Goal: Transaction & Acquisition: Purchase product/service

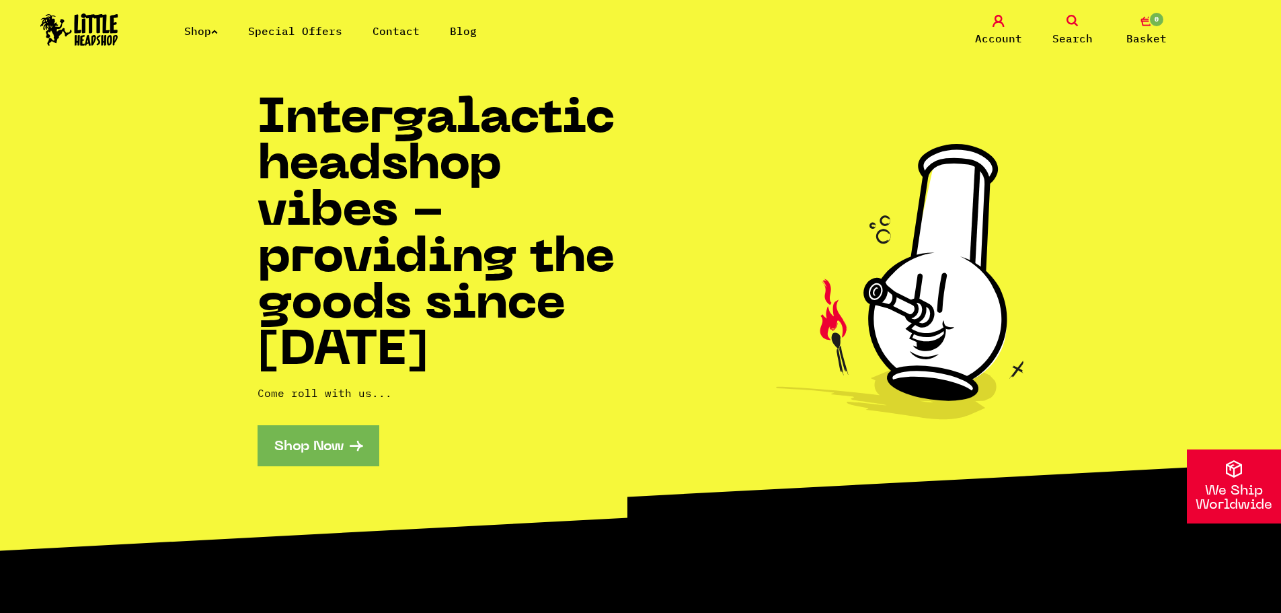
click at [215, 30] on link "Shop" at bounding box center [201, 30] width 34 height 13
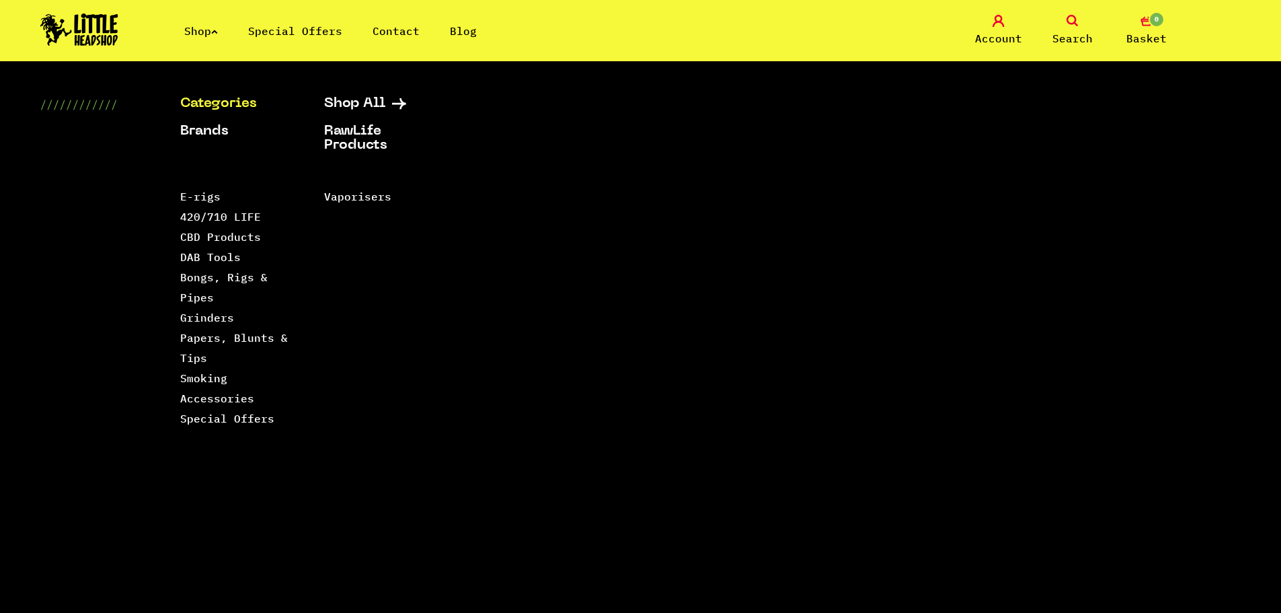
click at [1070, 36] on span "Search" at bounding box center [1073, 38] width 40 height 16
click at [1066, 29] on link "Search" at bounding box center [1072, 31] width 67 height 32
click at [206, 29] on link "Shop" at bounding box center [201, 30] width 34 height 13
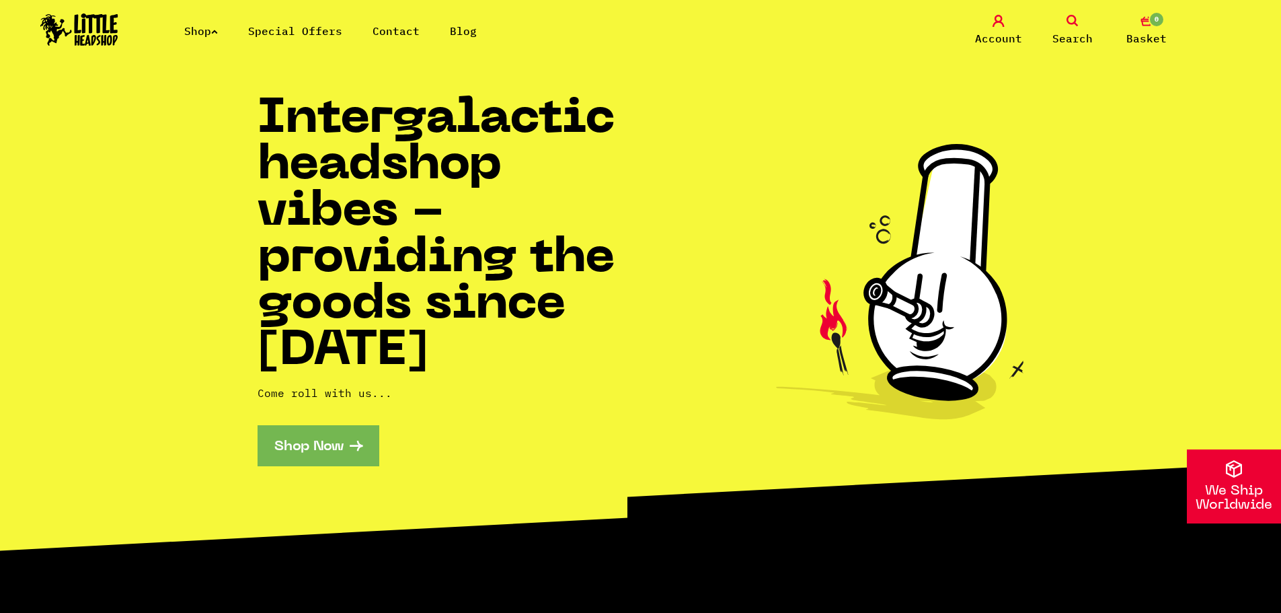
click at [1067, 24] on icon at bounding box center [1073, 21] width 12 height 12
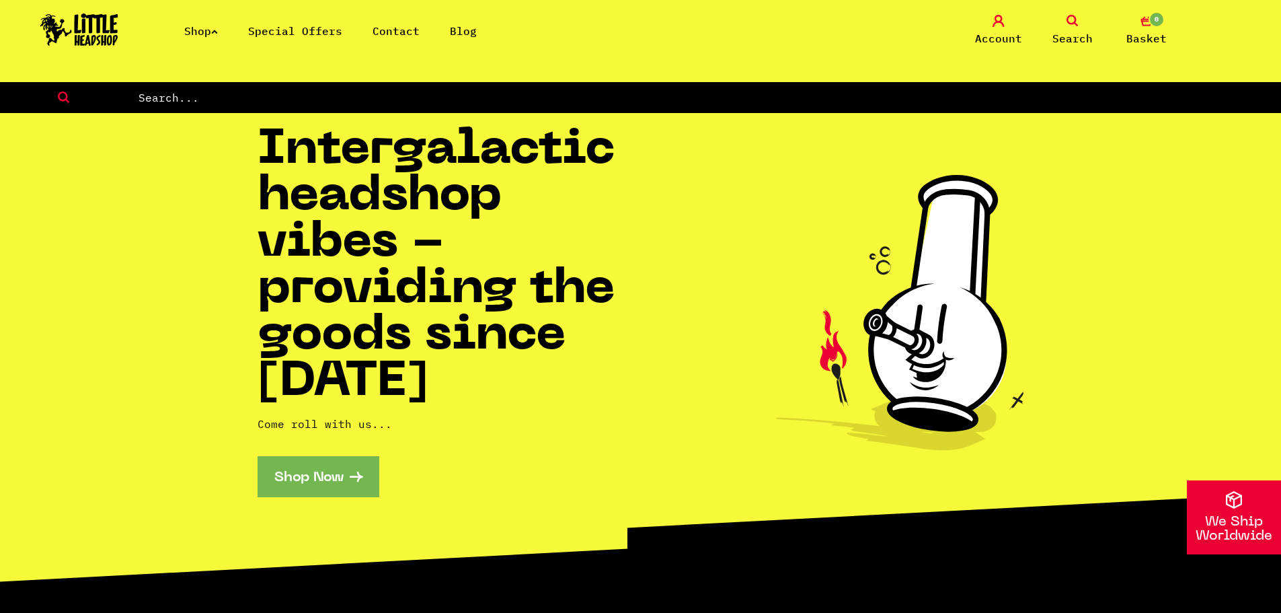
click at [541, 113] on section "Intergalactic headshop vibes - providing the goods since 2014 Come roll with us…" at bounding box center [640, 355] width 1281 height 485
click at [536, 106] on form at bounding box center [640, 97] width 1281 height 31
click at [443, 86] on form at bounding box center [640, 97] width 1281 height 31
click at [437, 96] on input "text" at bounding box center [709, 97] width 1144 height 17
type input "SANTA"
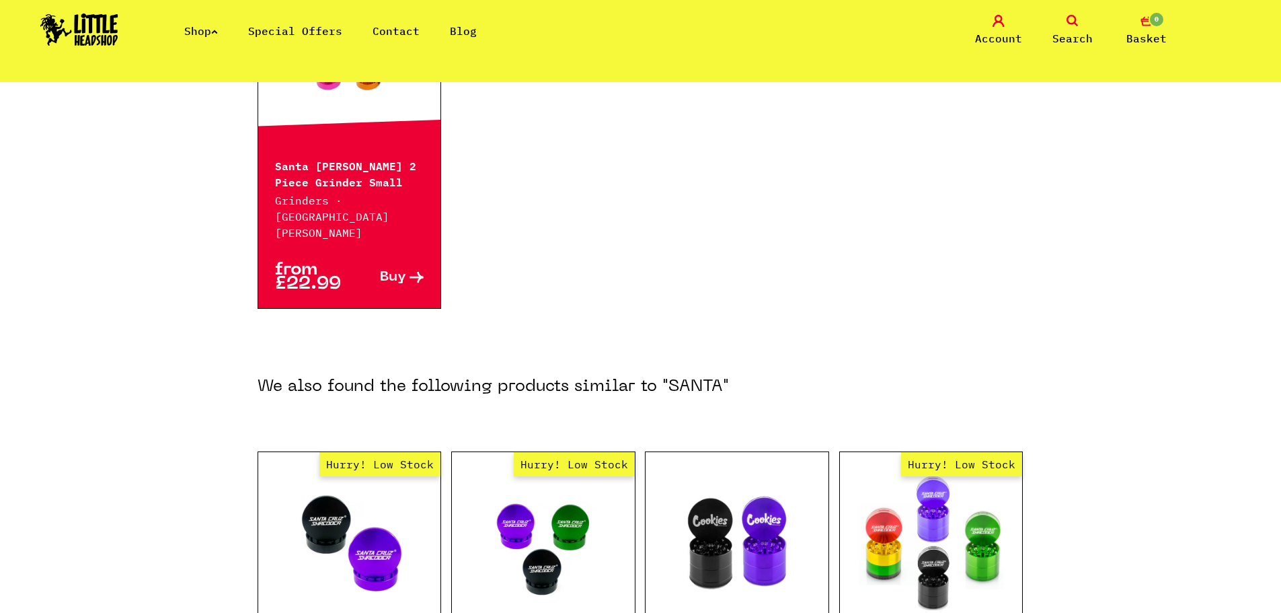
scroll to position [673, 0]
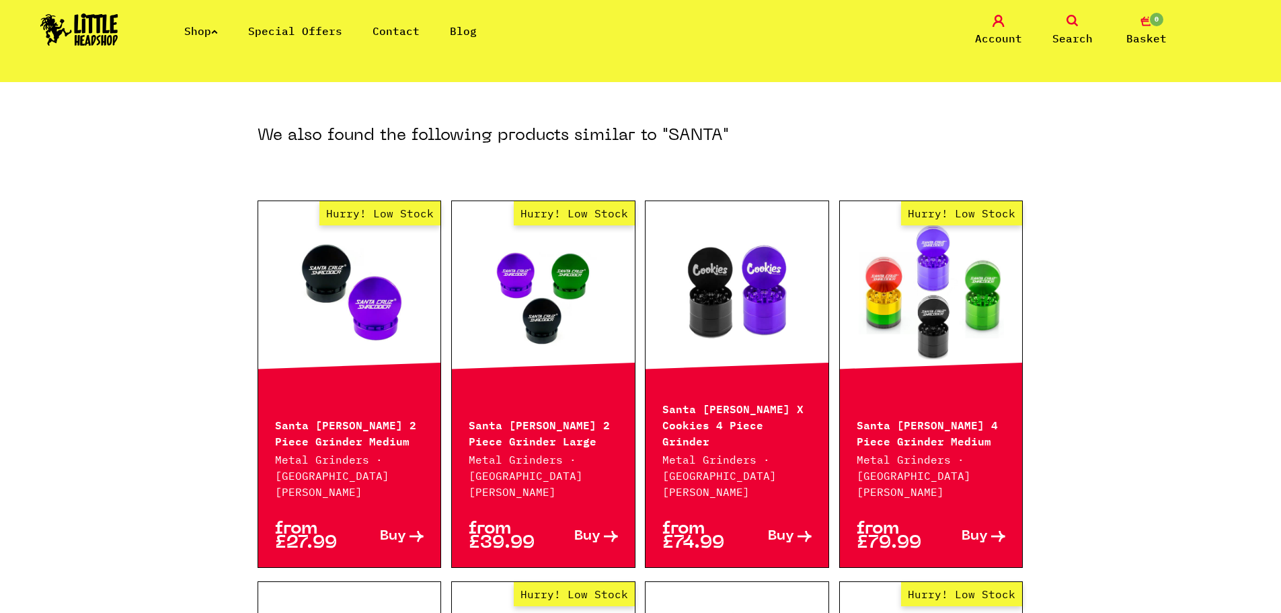
click at [562, 248] on link "Hurry! Low Stock" at bounding box center [543, 292] width 183 height 135
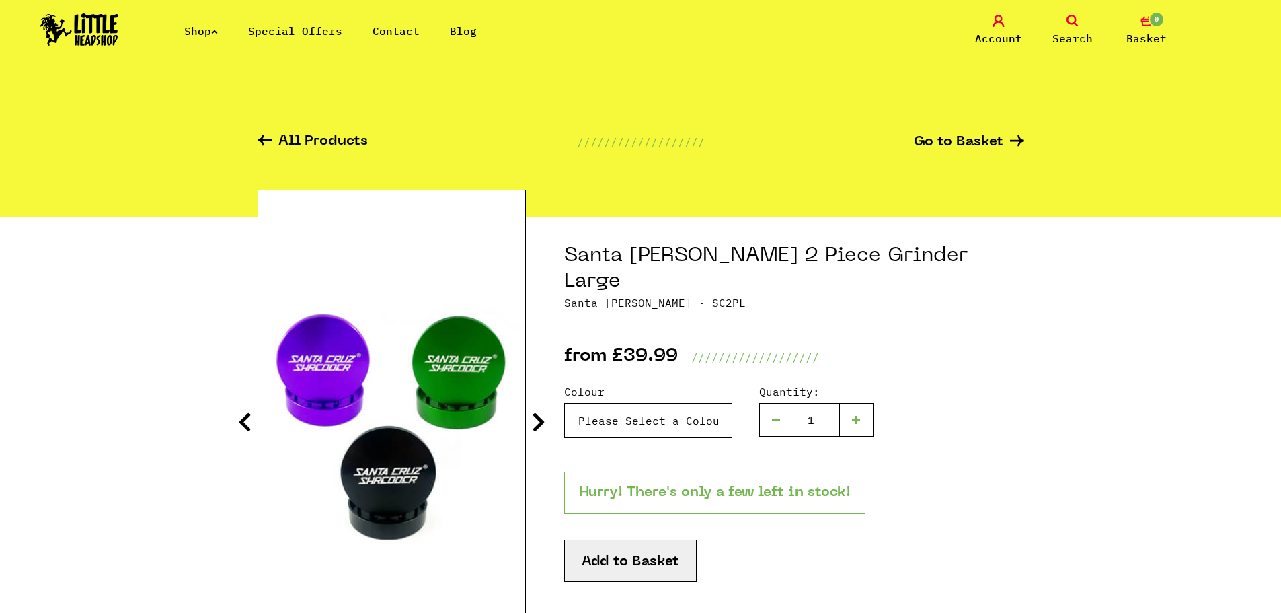
click at [697, 403] on select "Please Select a Colour Santa [PERSON_NAME] 2 Piece Grinder Large - Purple - £39…" at bounding box center [648, 420] width 168 height 35
select select "1194"
click at [564, 403] on select "Please Select a Colour Santa [PERSON_NAME] 2 Piece Grinder Large - Purple - £39…" at bounding box center [648, 420] width 168 height 35
click at [645, 539] on button "Add to Basket" at bounding box center [630, 560] width 133 height 42
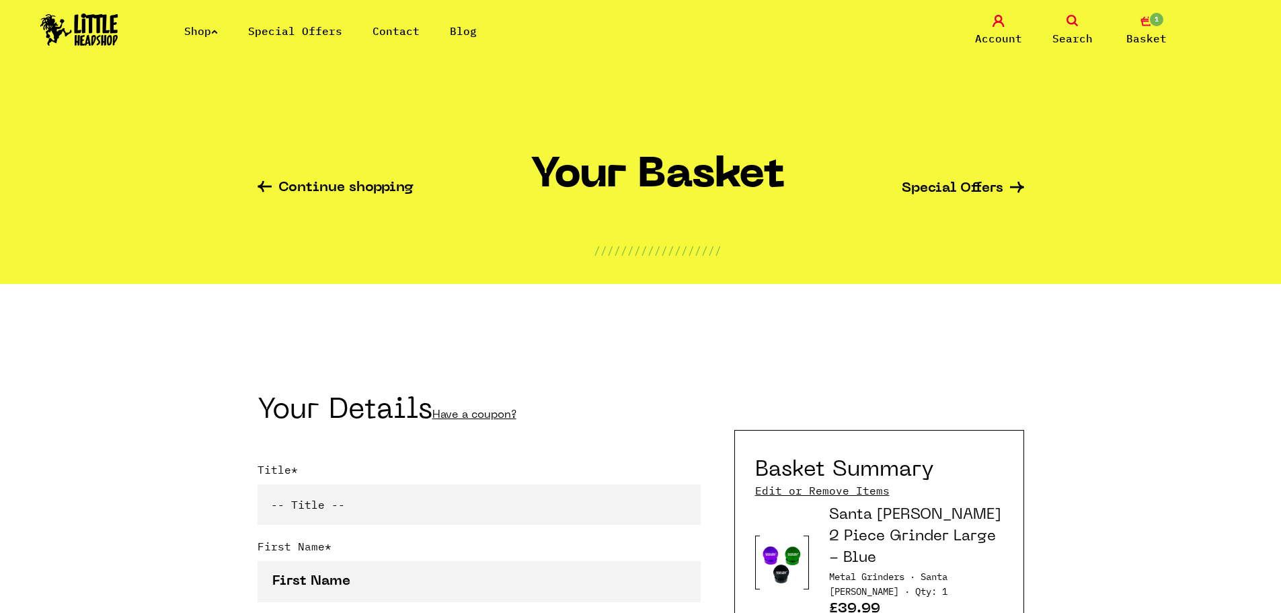
click at [1071, 24] on icon at bounding box center [1073, 21] width 12 height 12
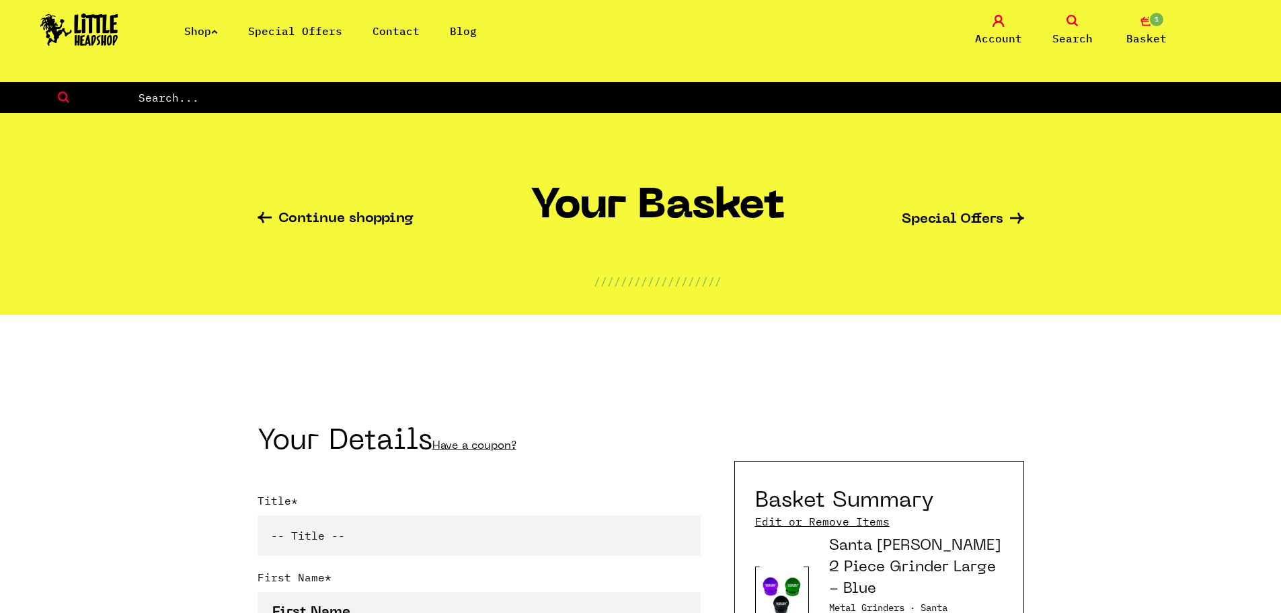
click at [834, 104] on input "text" at bounding box center [709, 97] width 1144 height 17
type input "RAAW"
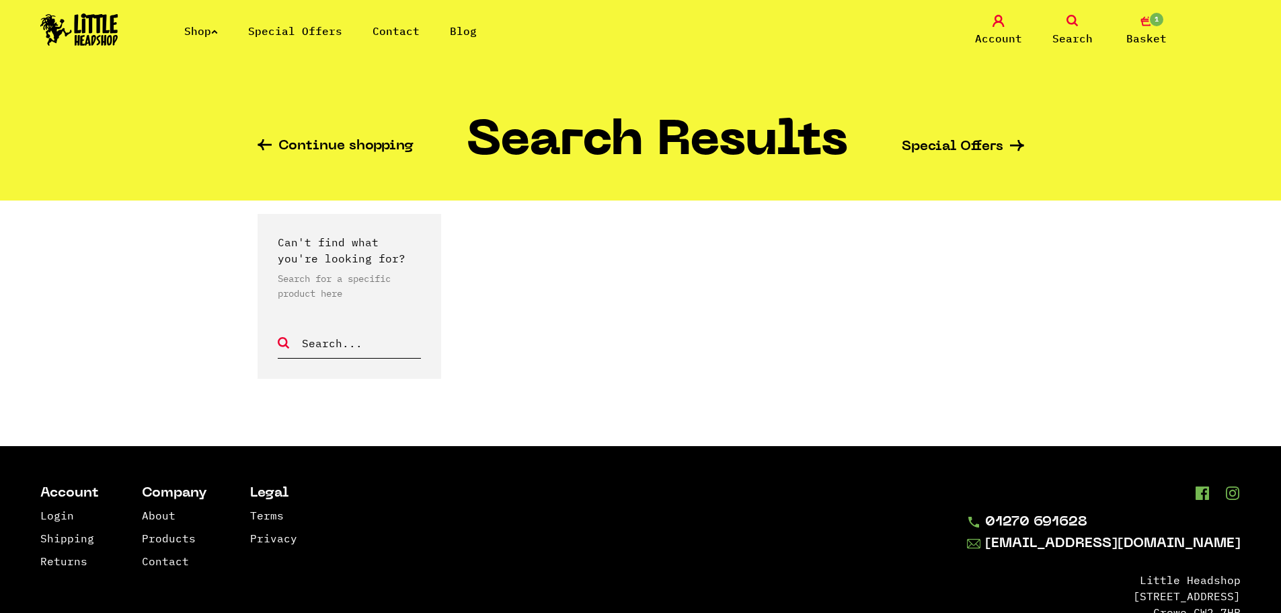
click at [314, 28] on link "Special Offers" at bounding box center [295, 30] width 94 height 13
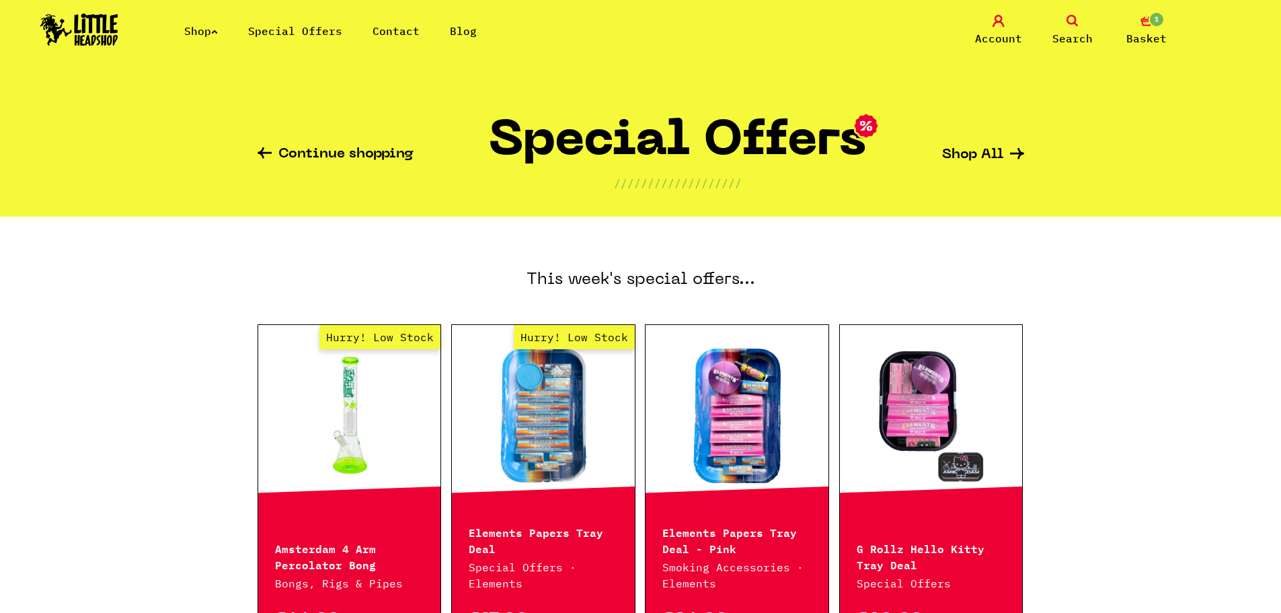
click at [189, 34] on link "Shop" at bounding box center [201, 30] width 34 height 13
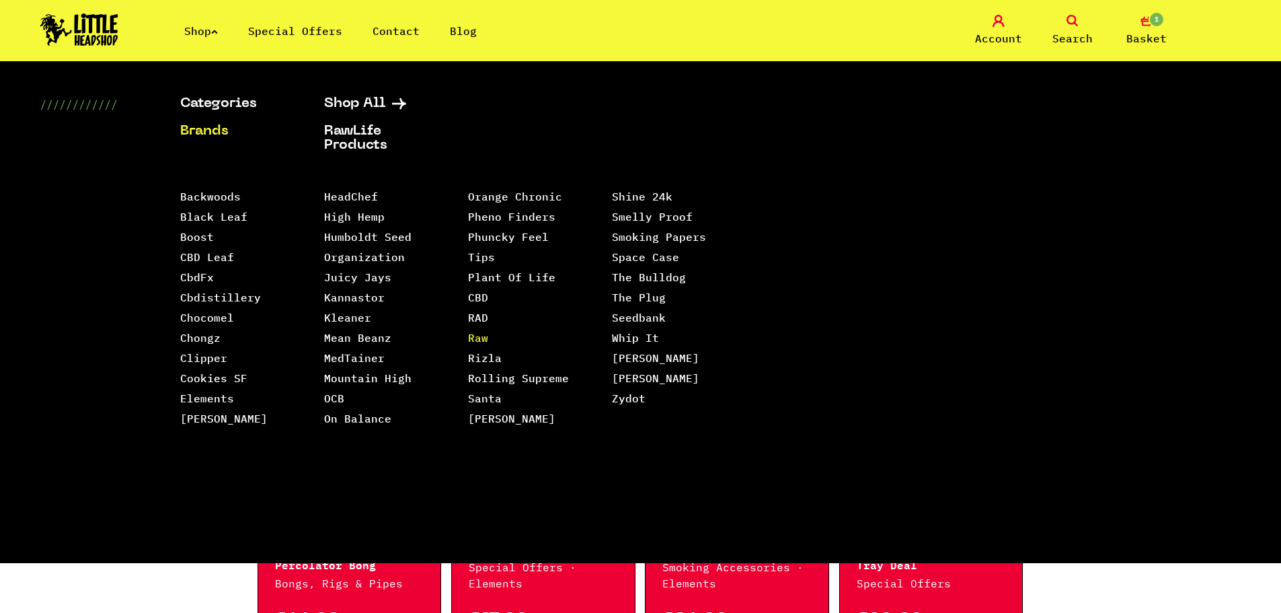
click at [471, 331] on link "Raw" at bounding box center [478, 337] width 20 height 13
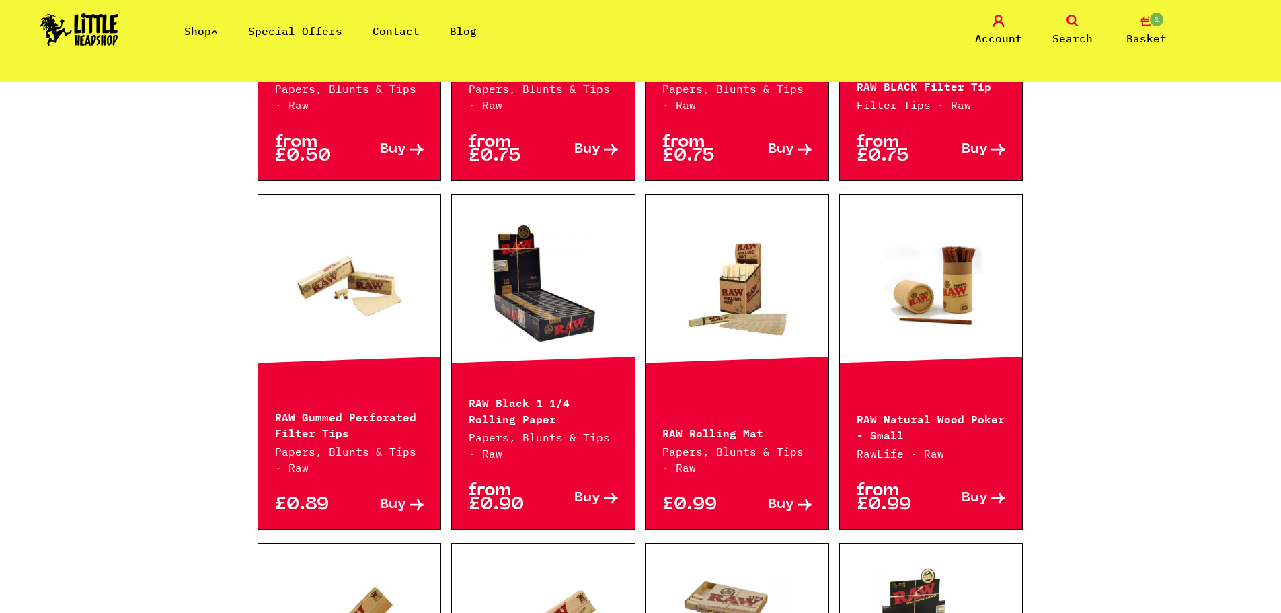
scroll to position [605, 0]
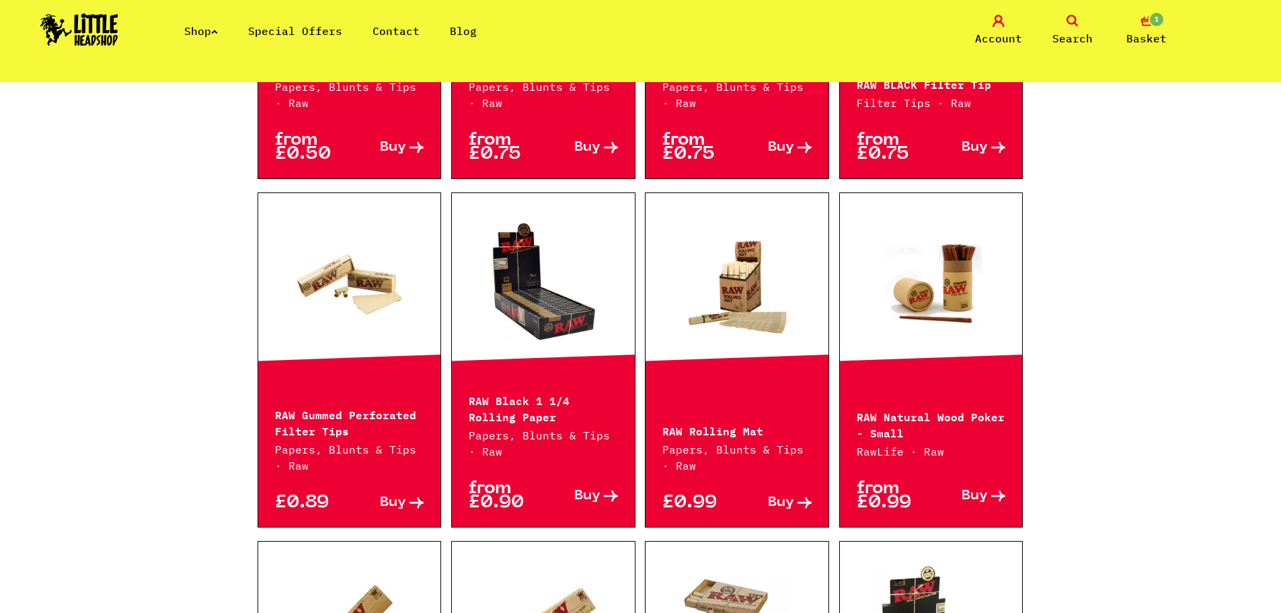
click at [950, 313] on link at bounding box center [931, 284] width 183 height 135
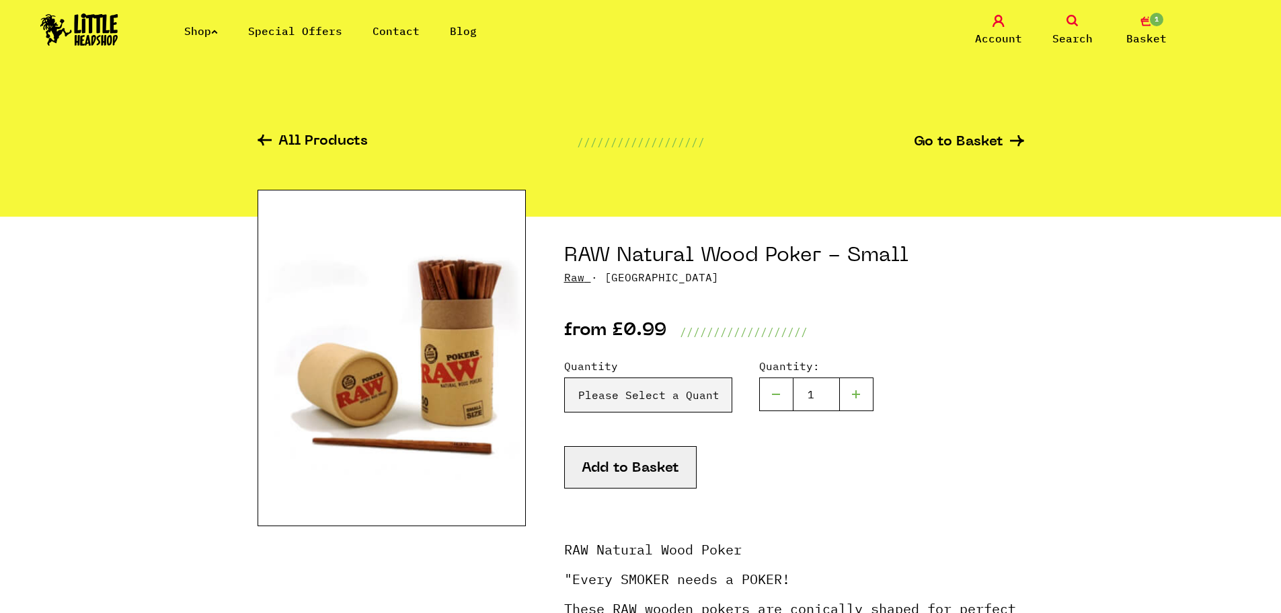
click at [644, 467] on button "Add to Basket" at bounding box center [630, 467] width 133 height 42
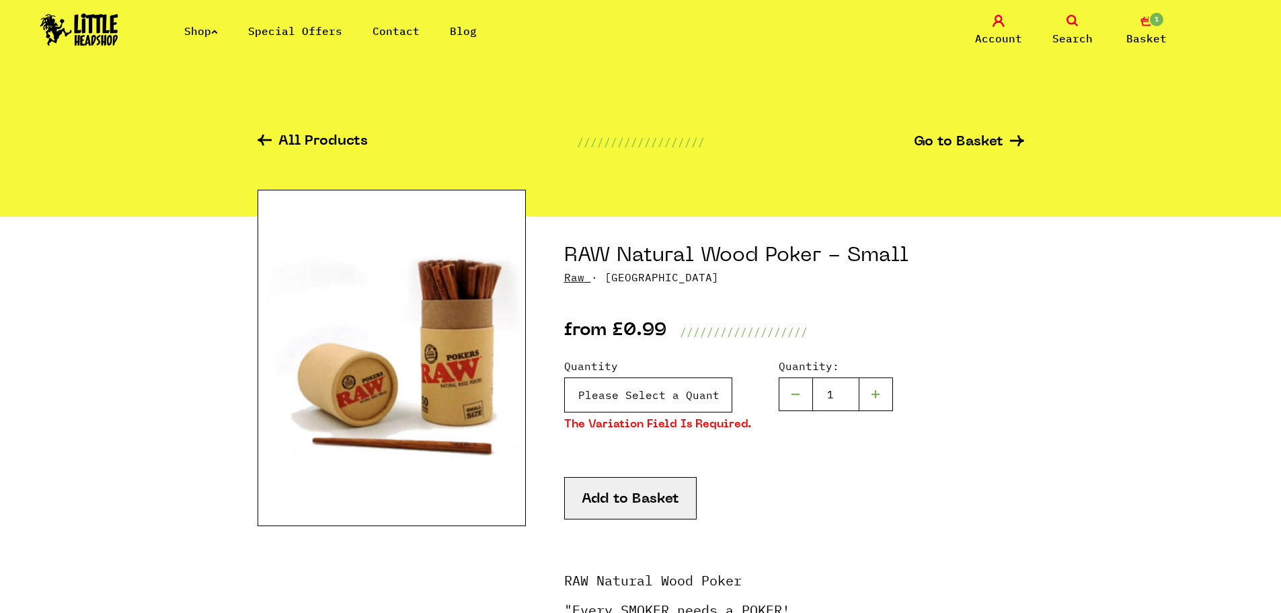
click at [665, 405] on select "Please Select a Quantity X 1 - £0.99 X 3 - £2.75" at bounding box center [648, 394] width 168 height 35
select select "811"
click at [564, 377] on select "Please Select a Quantity X 1 - £0.99 X 3 - £2.75" at bounding box center [648, 394] width 168 height 35
click at [642, 502] on button "Add to Basket" at bounding box center [630, 498] width 133 height 42
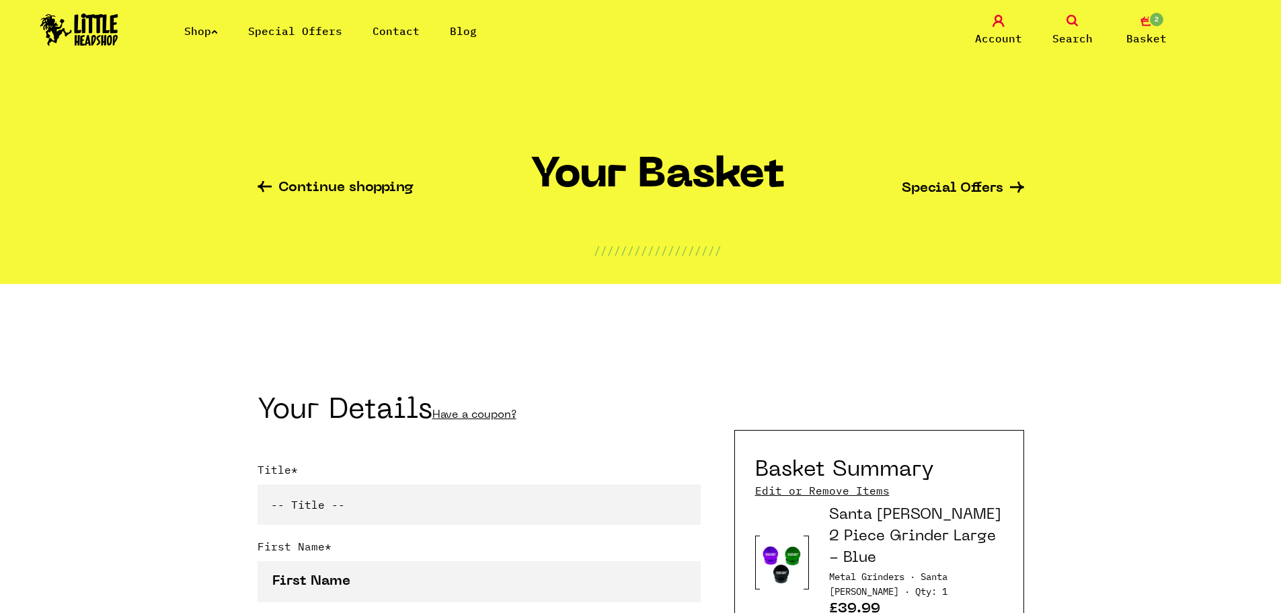
click at [218, 31] on icon at bounding box center [214, 31] width 7 height 5
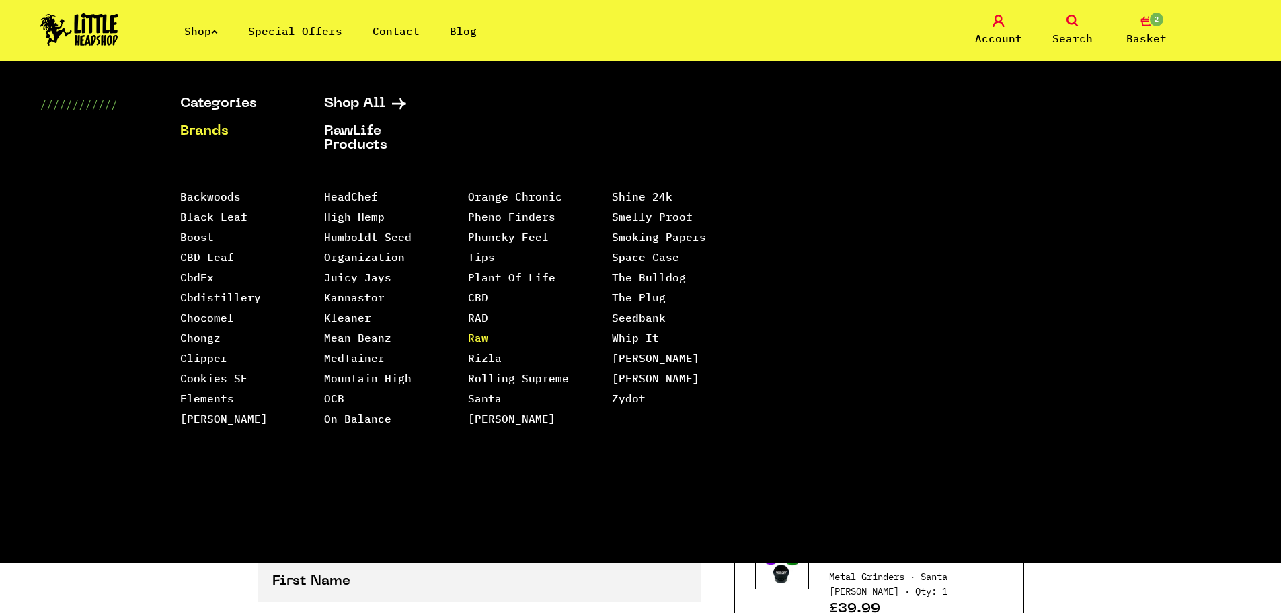
click at [474, 331] on link "Raw" at bounding box center [478, 337] width 20 height 13
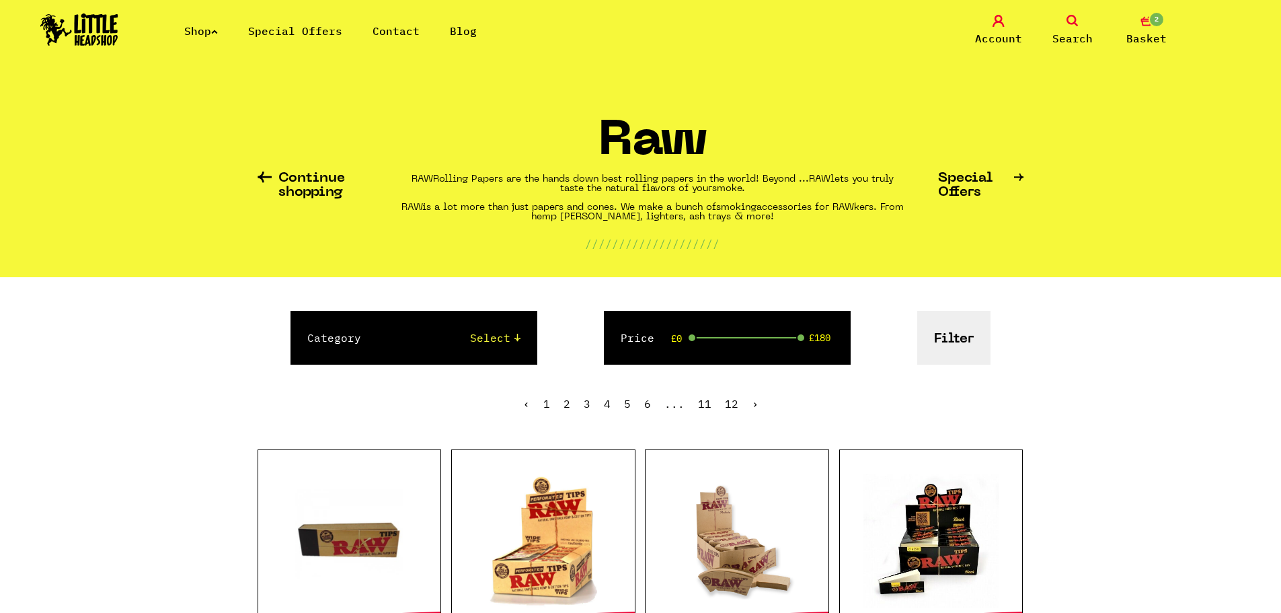
click at [1065, 20] on link "Search" at bounding box center [1072, 31] width 67 height 32
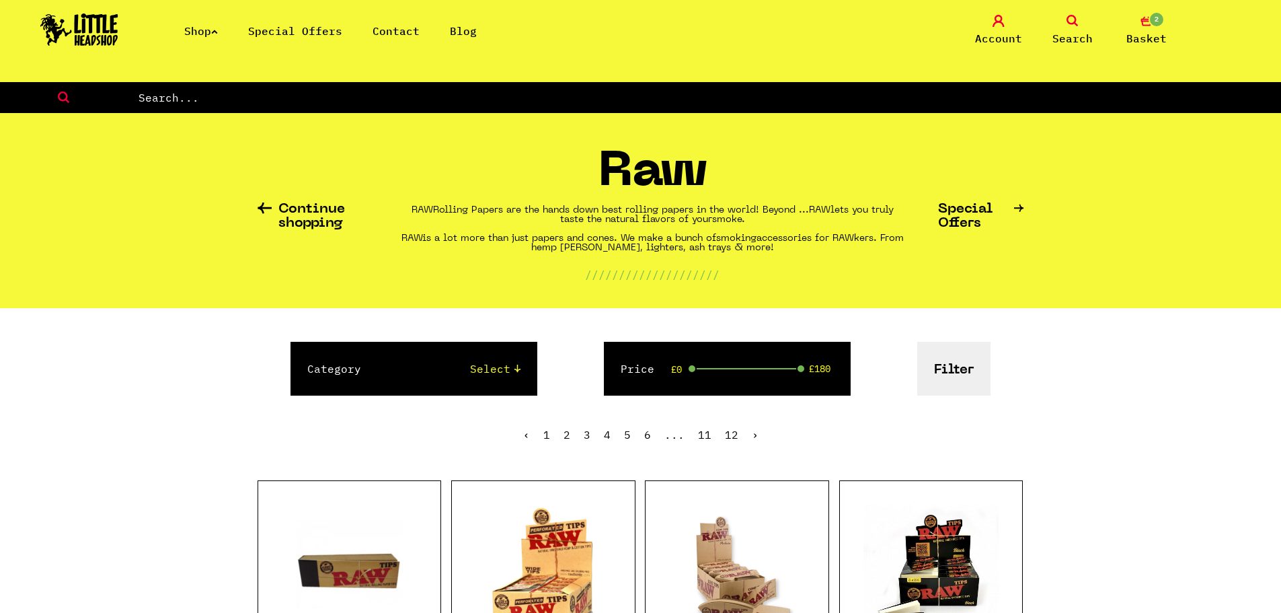
click at [631, 108] on form at bounding box center [640, 97] width 1281 height 31
click at [617, 95] on input "text" at bounding box center [709, 97] width 1144 height 17
type input "ETHEREAL"
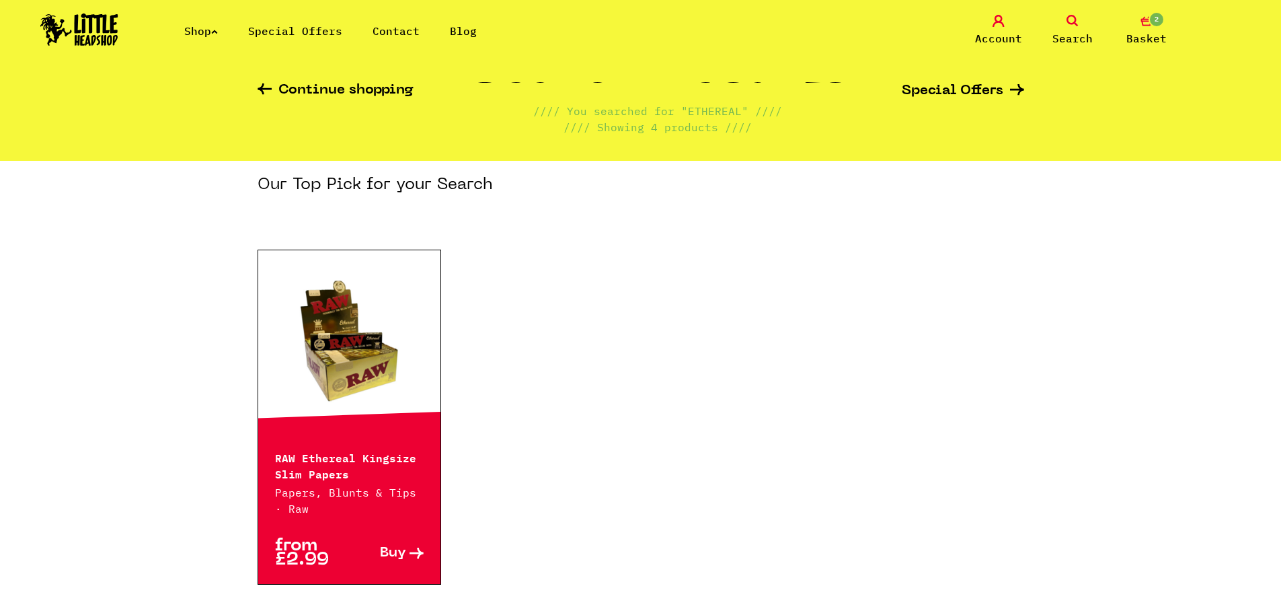
scroll to position [202, 0]
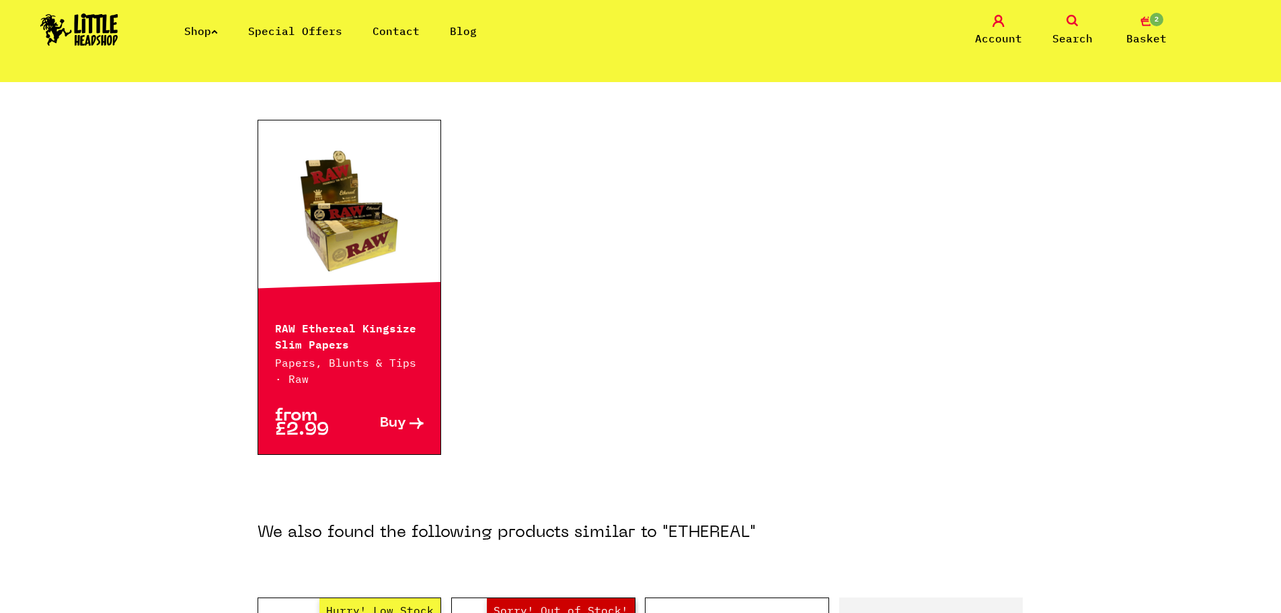
click at [324, 214] on link at bounding box center [349, 211] width 183 height 135
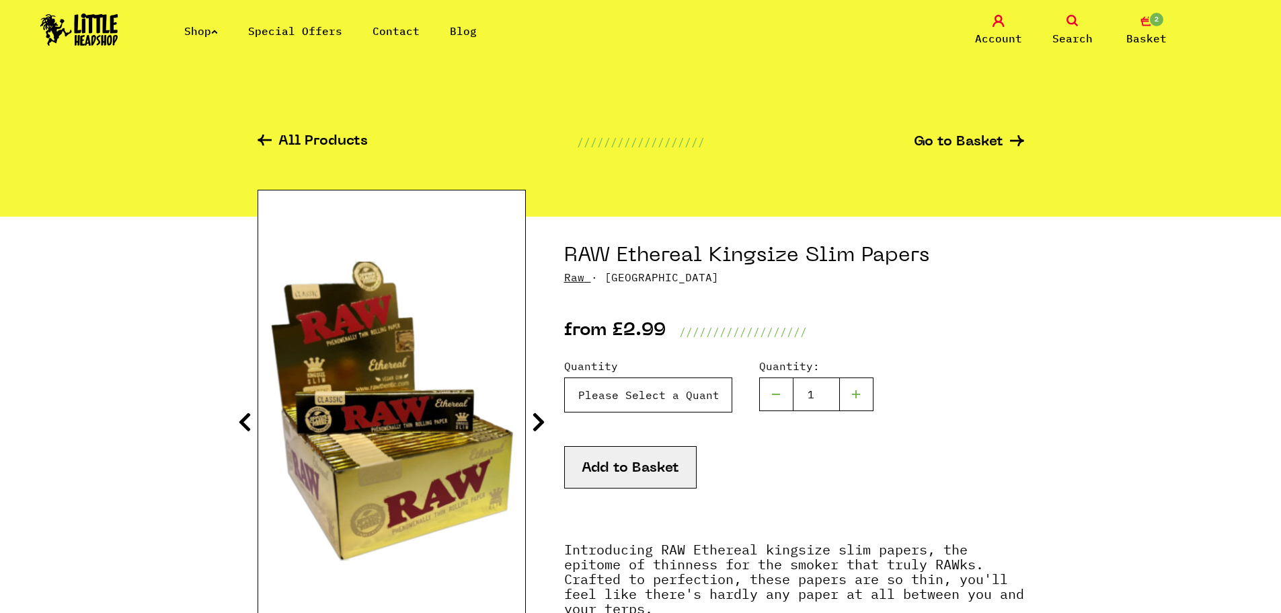
click at [679, 404] on select "Please Select a Quantity X 1 - £2.99 X 4 - £10.99 X 50 (Full Box) - £84.99" at bounding box center [648, 394] width 168 height 35
select select "1646"
click at [564, 377] on select "Please Select a Quantity X 1 - £2.99 X 4 - £10.99 X 50 (Full Box) - £84.99" at bounding box center [648, 394] width 168 height 35
click at [643, 465] on button "Add to Basket" at bounding box center [630, 467] width 133 height 42
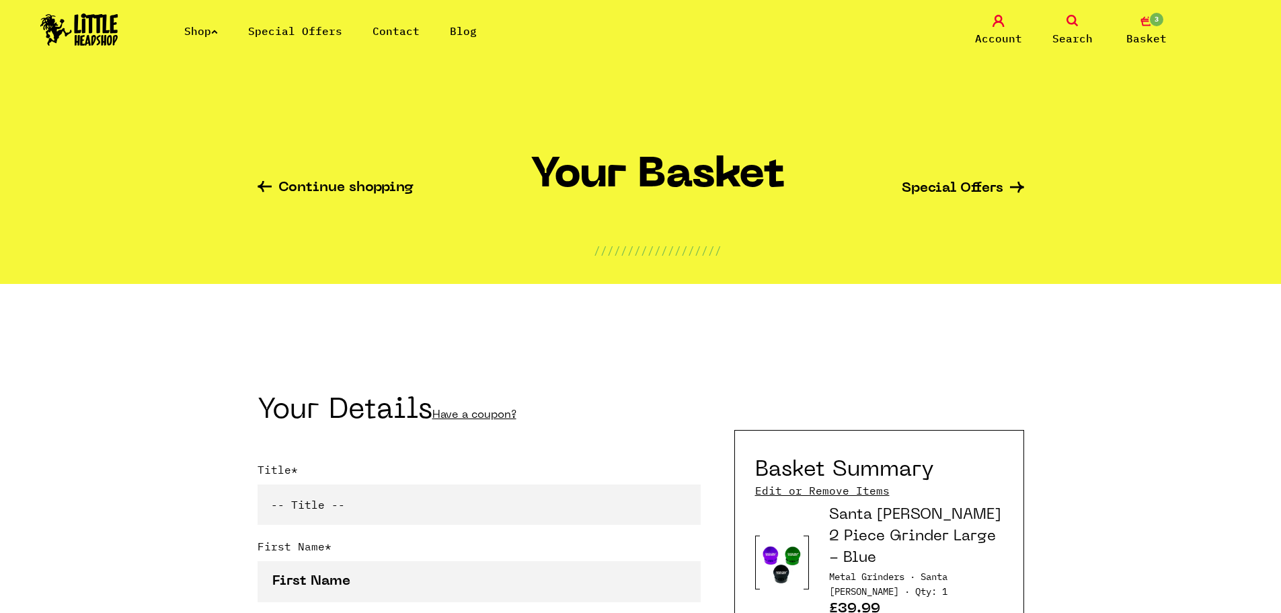
click at [1069, 22] on icon at bounding box center [1073, 21] width 12 height 12
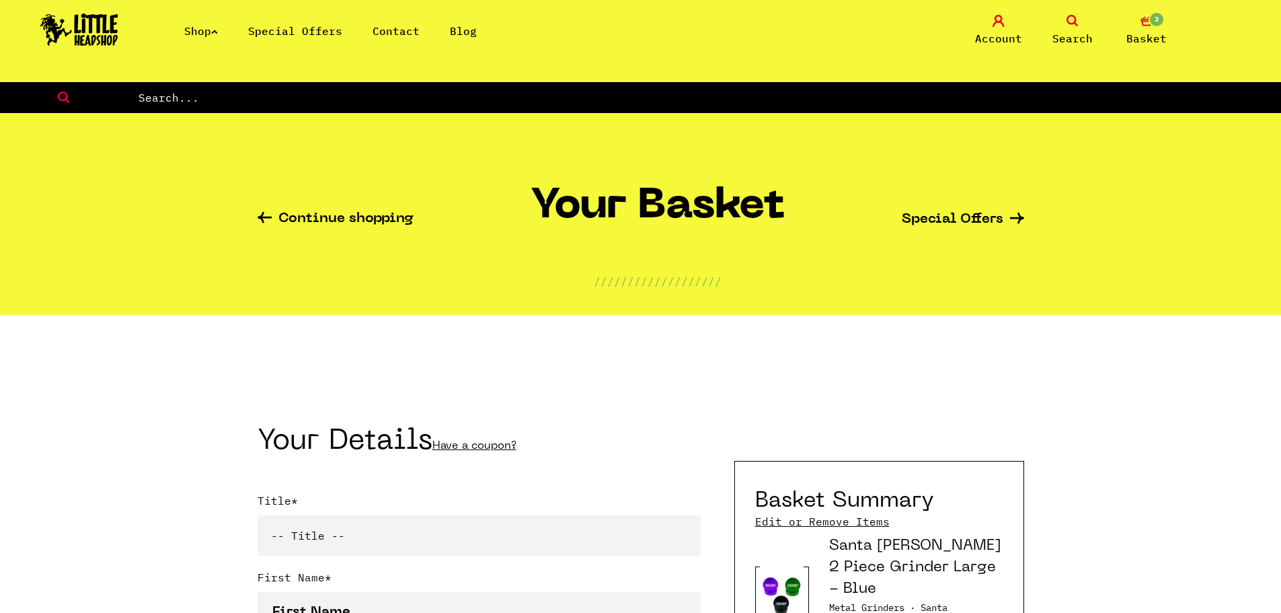
click at [851, 105] on input "text" at bounding box center [709, 97] width 1144 height 17
type input "ELEMENTS"
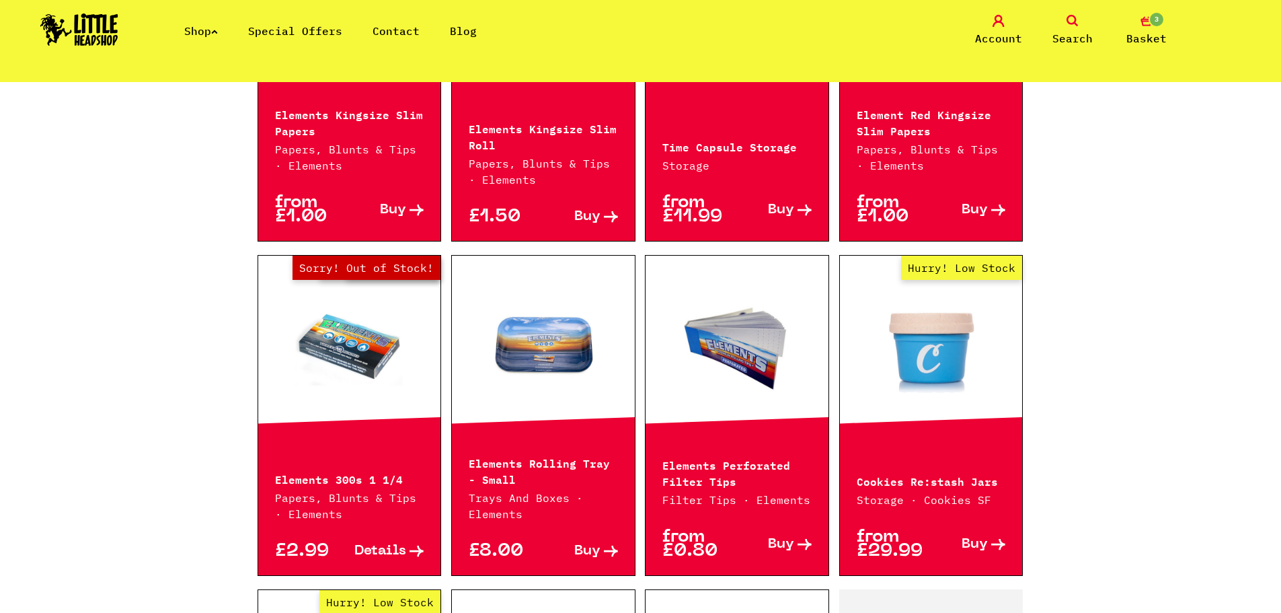
scroll to position [779, 0]
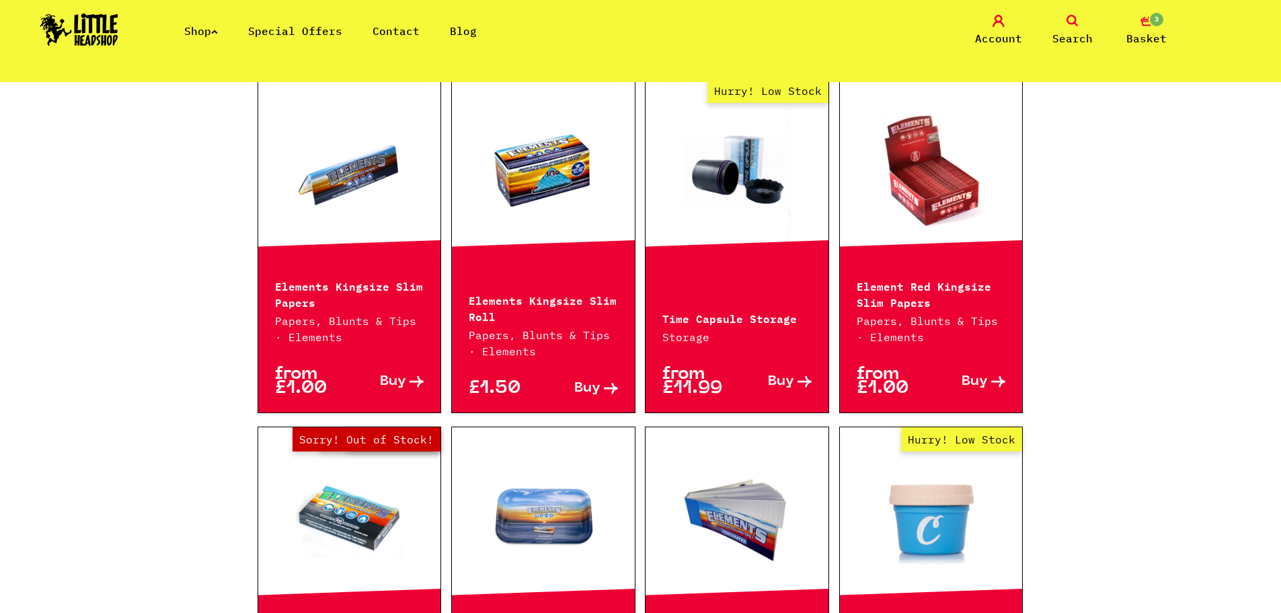
click at [389, 155] on link at bounding box center [349, 169] width 183 height 135
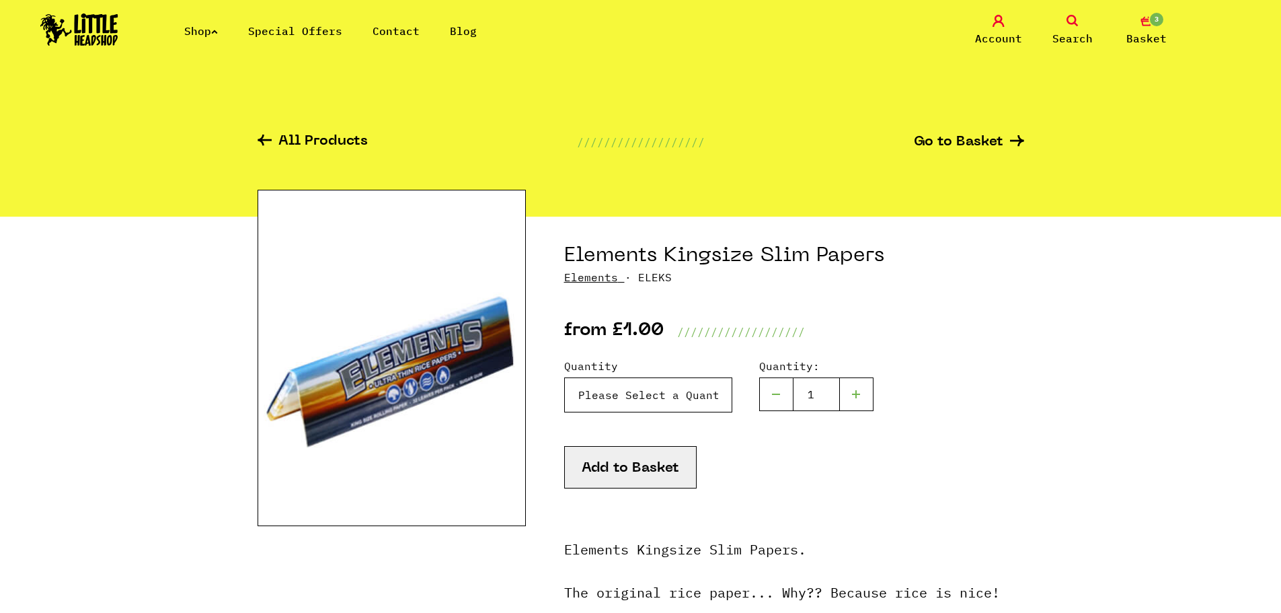
click at [674, 386] on select "Please Select a Quantity X 1 - £1.00 X 7 - £5.00 X 50 (Full Box) - £19.99" at bounding box center [648, 394] width 168 height 35
select select "105"
click at [564, 377] on select "Please Select a Quantity X 1 - £1.00 X 7 - £5.00 X 50 (Full Box) - £19.99" at bounding box center [648, 394] width 168 height 35
click at [625, 464] on button "Add to Basket" at bounding box center [630, 467] width 133 height 42
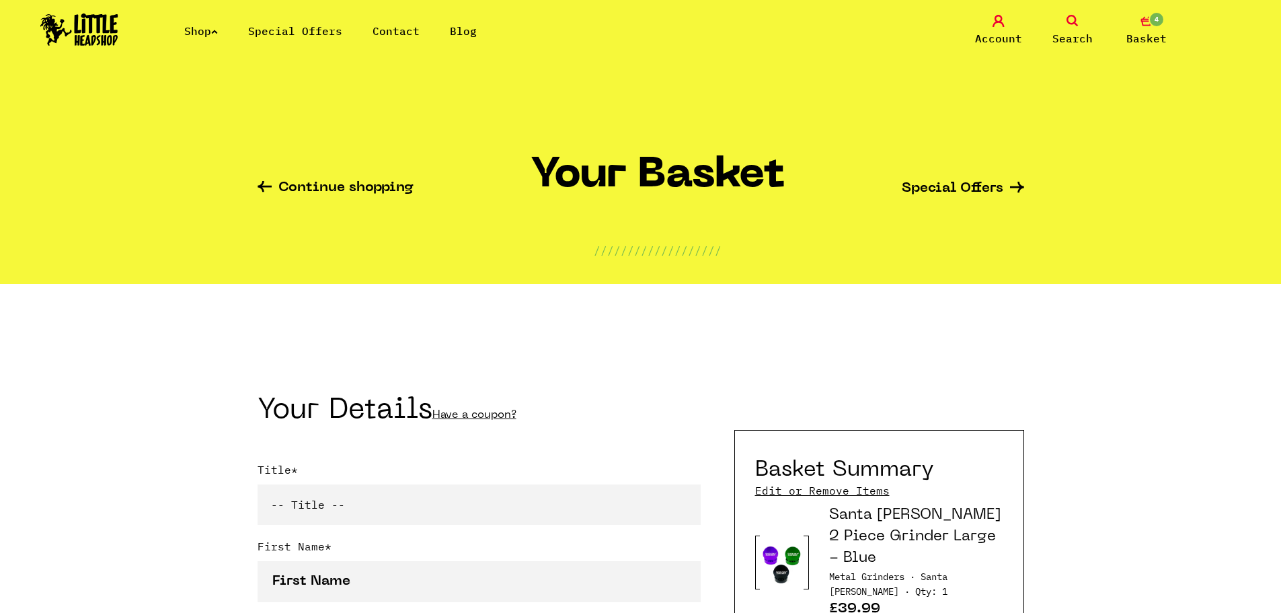
click at [1078, 27] on link "Search" at bounding box center [1072, 31] width 67 height 32
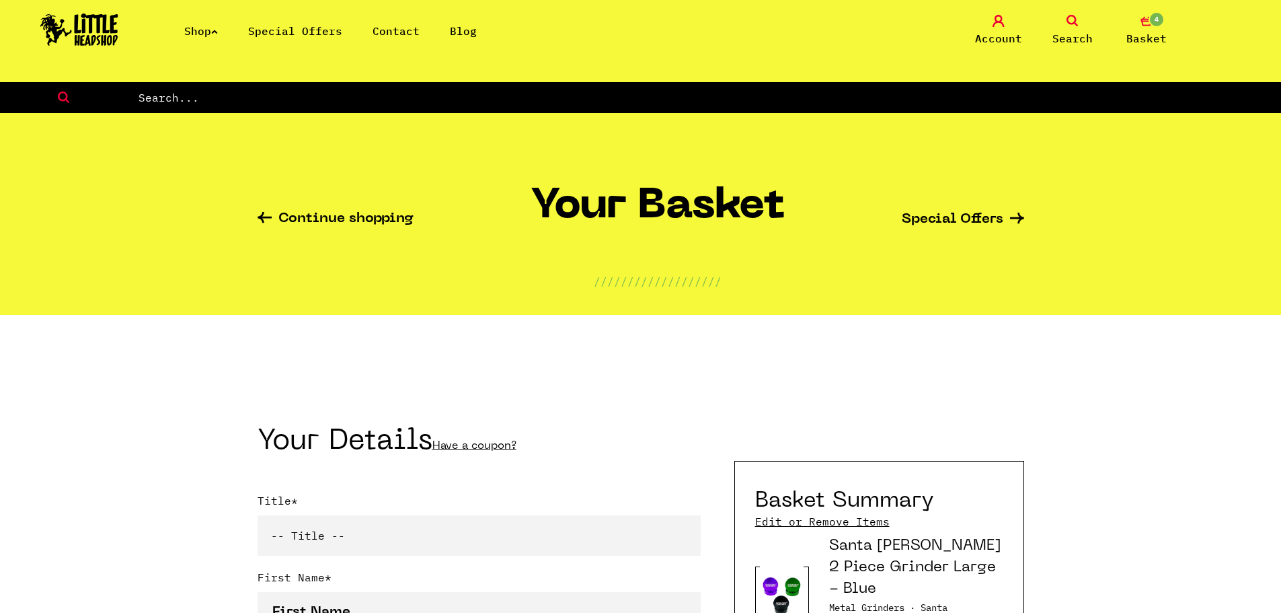
click at [722, 106] on form at bounding box center [640, 97] width 1281 height 31
type input "PHANTOM"
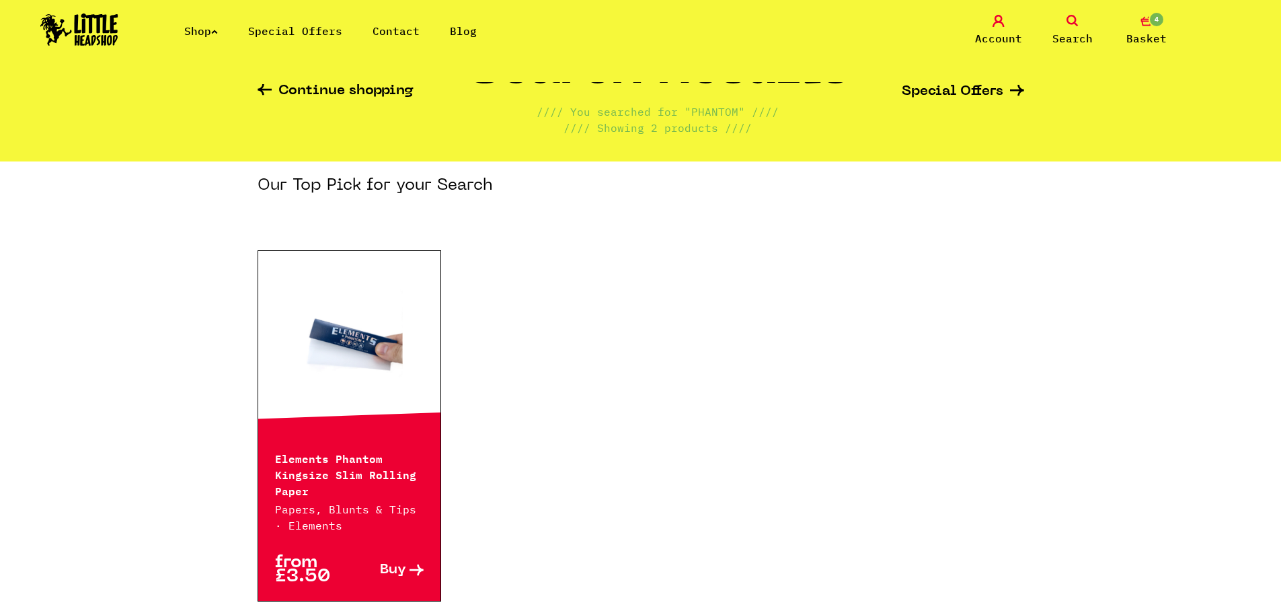
scroll to position [135, 0]
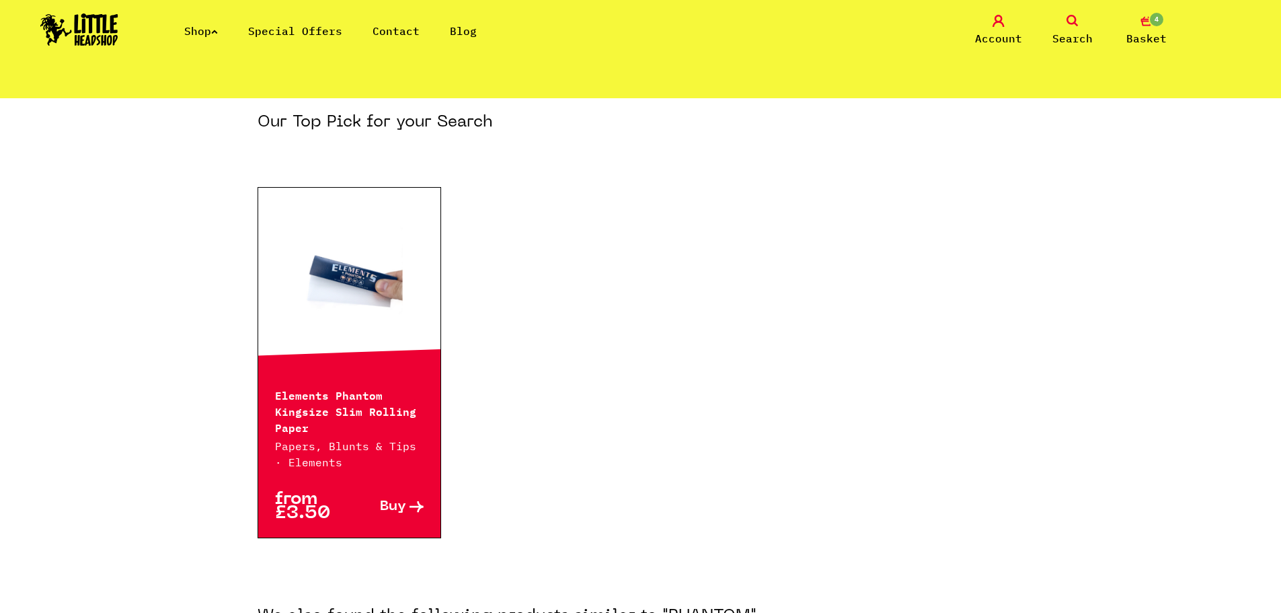
click at [315, 276] on link at bounding box center [349, 278] width 183 height 135
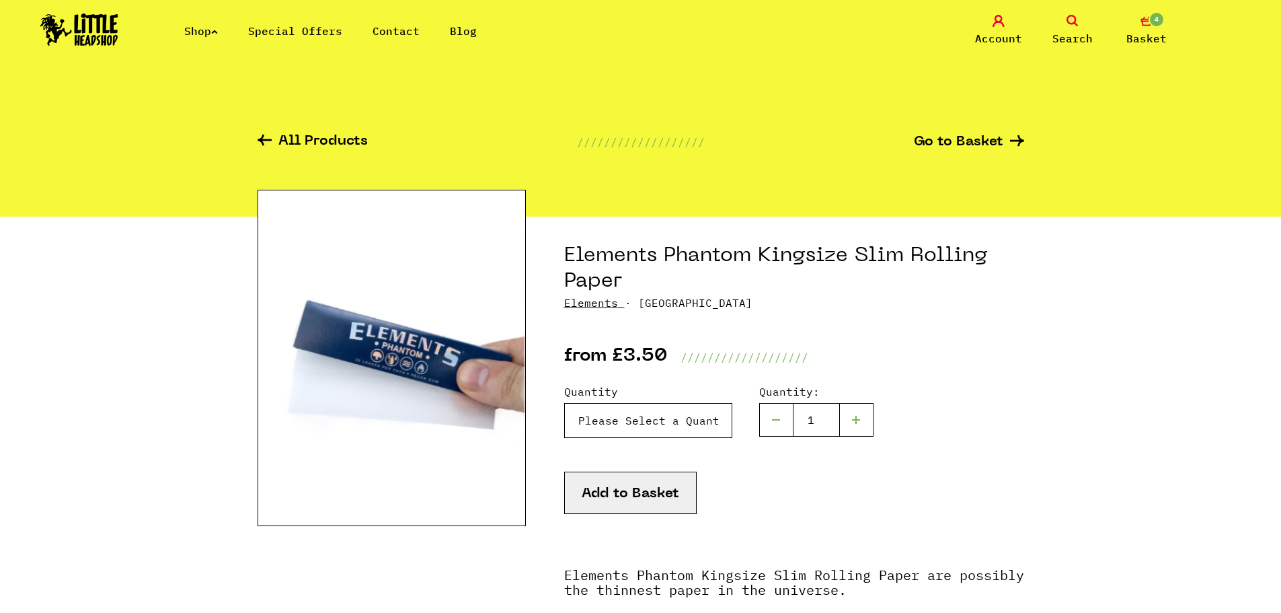
click at [704, 430] on select "Please Select a Quantity X 1 Pack - £3.50 X 4 Packs - £12.00 X 10 Packs - £25.00" at bounding box center [648, 420] width 168 height 35
select select "1961"
click at [564, 403] on select "Please Select a Quantity X 1 Pack - £3.50 X 4 Packs - £12.00 X 10 Packs - £25.00" at bounding box center [648, 420] width 168 height 35
click at [659, 496] on button "Add to Basket" at bounding box center [630, 493] width 133 height 42
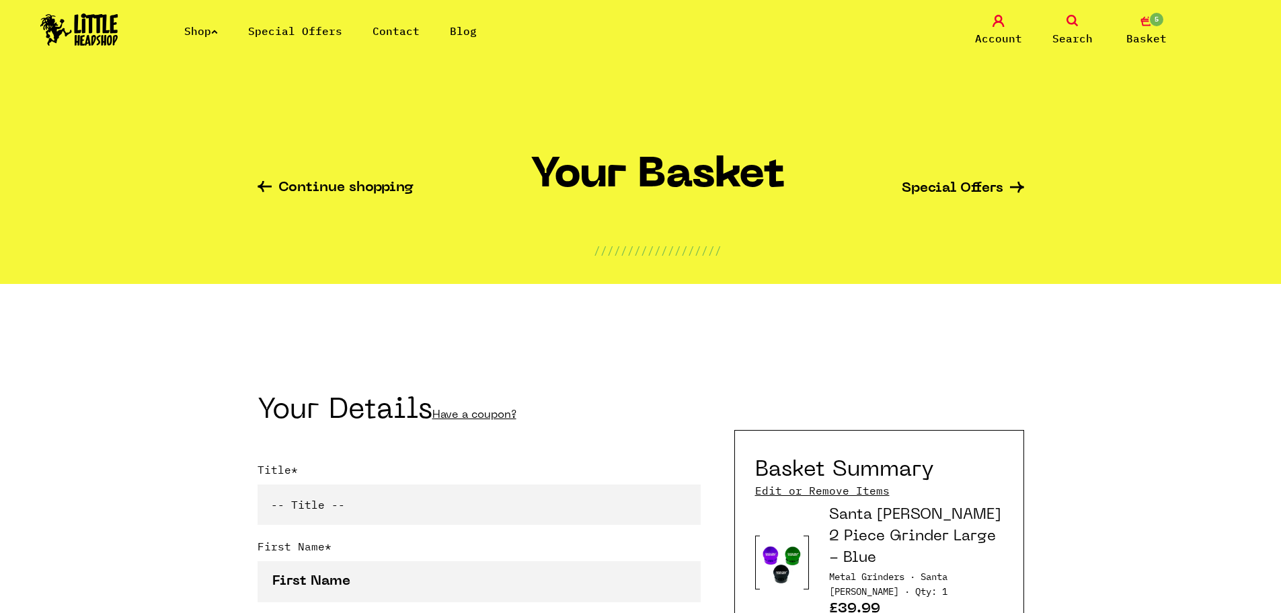
click at [218, 32] on icon at bounding box center [214, 31] width 7 height 5
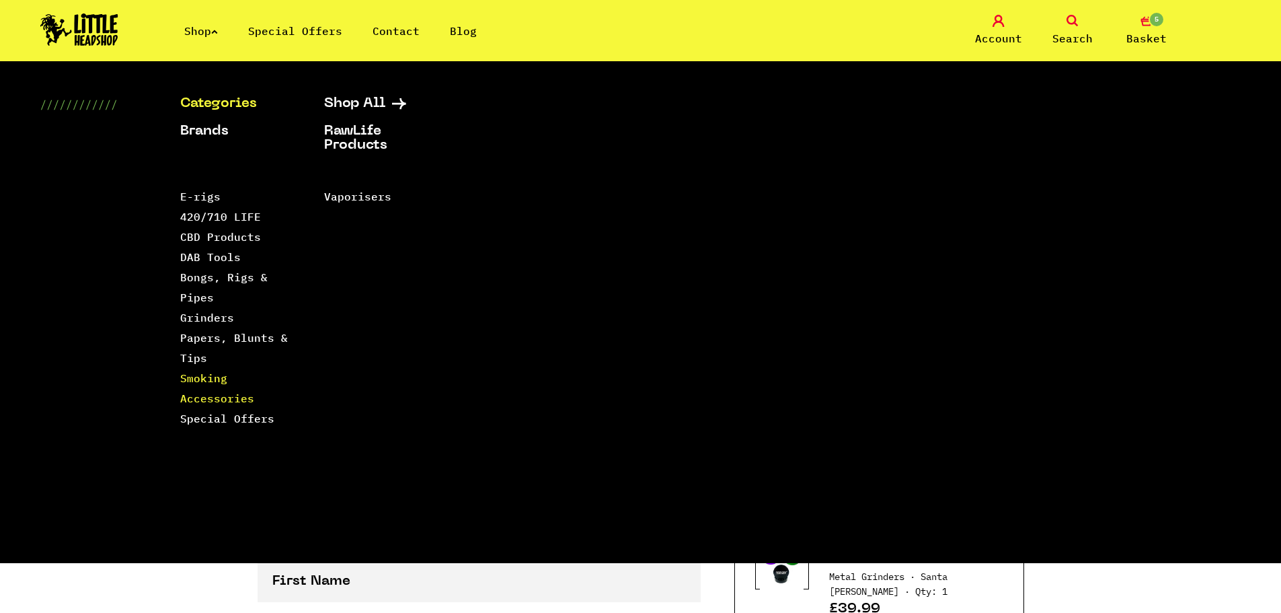
click at [185, 394] on link "Smoking Accessories" at bounding box center [217, 388] width 74 height 34
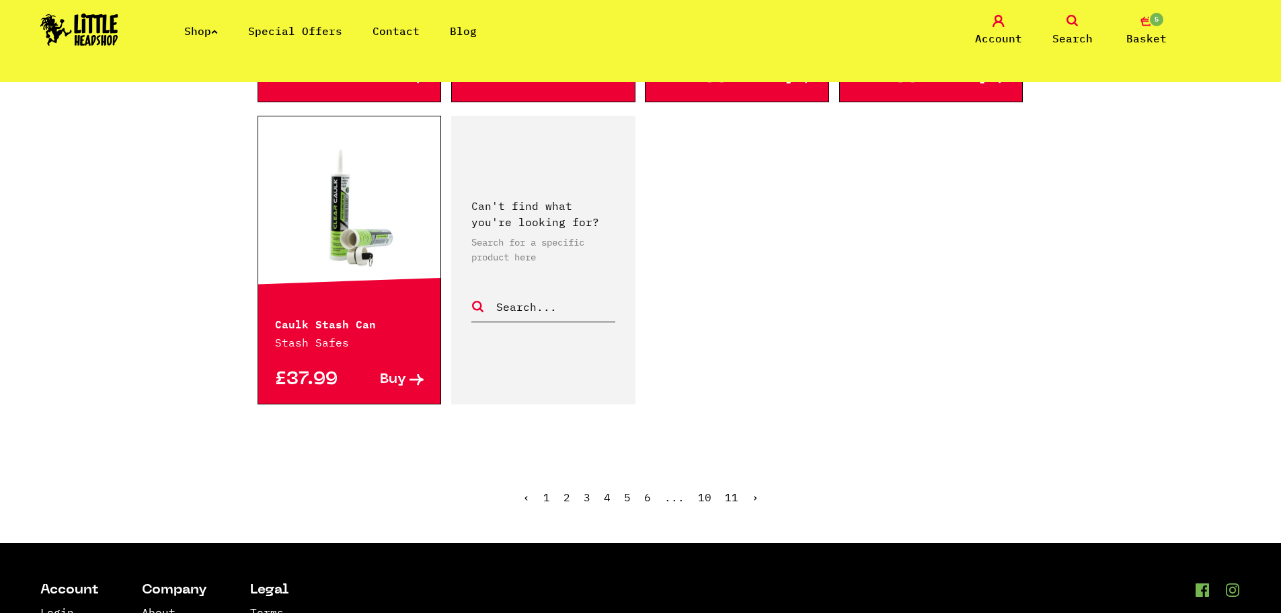
scroll to position [2354, 0]
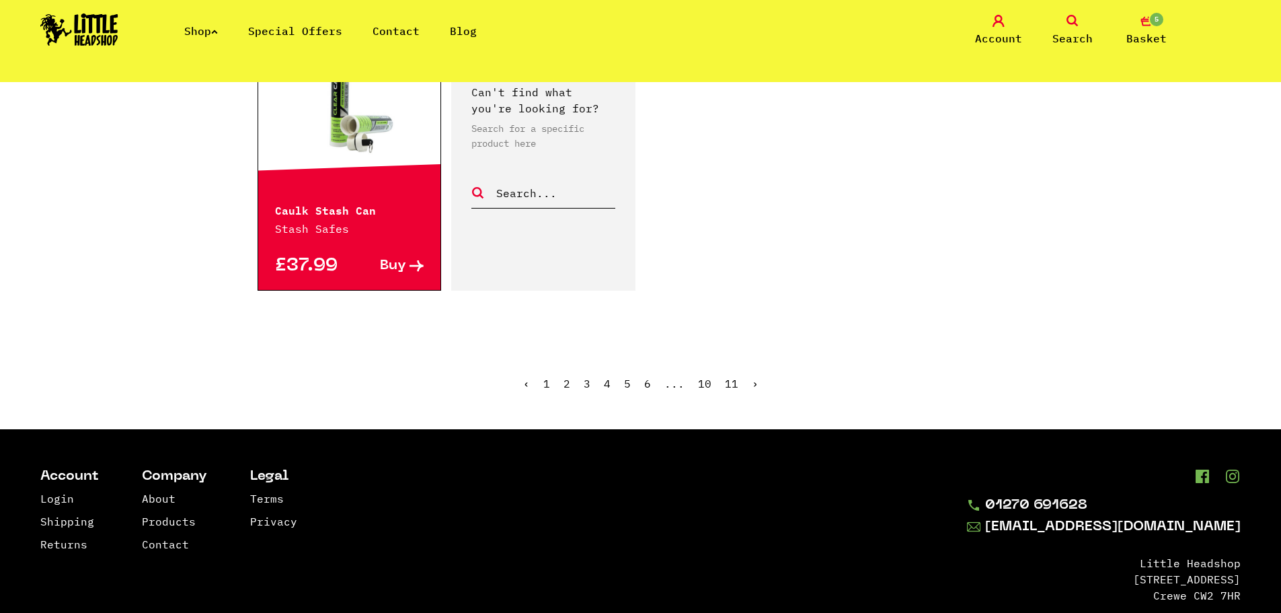
click at [568, 374] on ul "‹ 1 2 3 4 5 6 ... 10 11 ›" at bounding box center [641, 394] width 767 height 58
click at [567, 377] on link "2" at bounding box center [567, 383] width 7 height 13
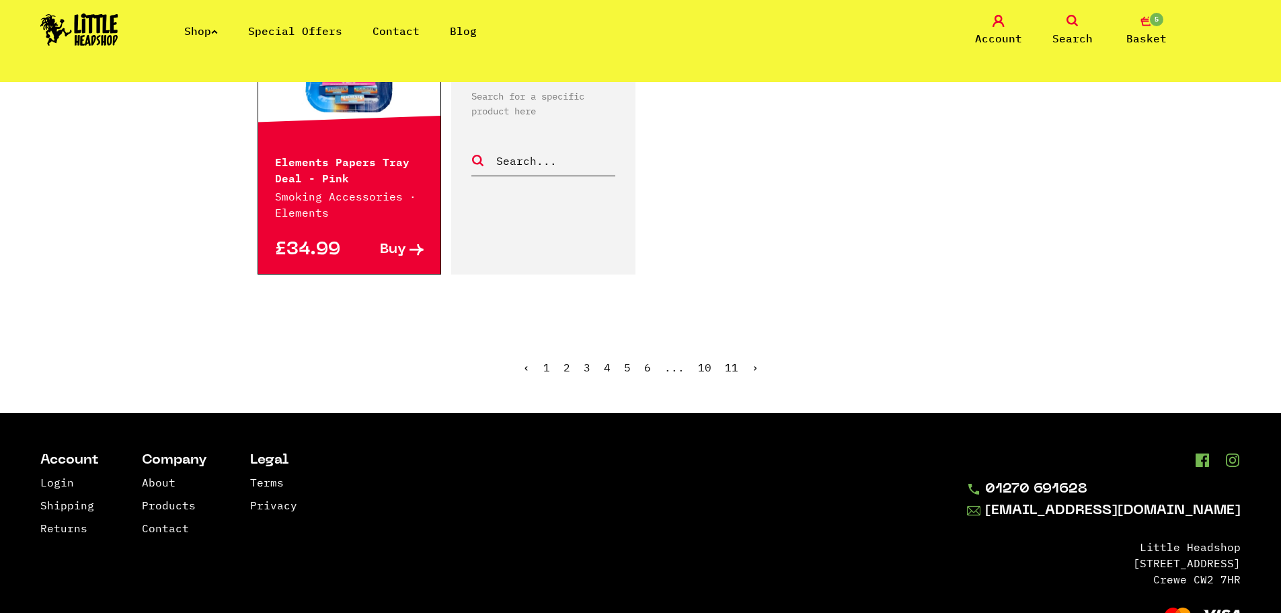
scroll to position [2421, 0]
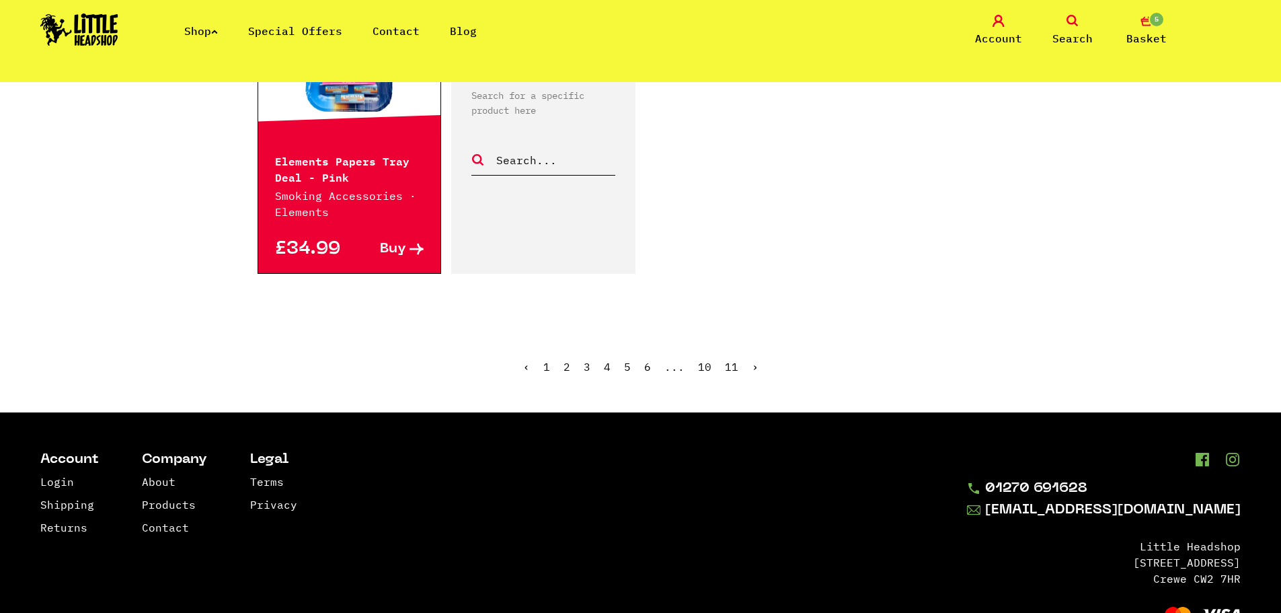
click at [752, 367] on link "›" at bounding box center [755, 366] width 7 height 13
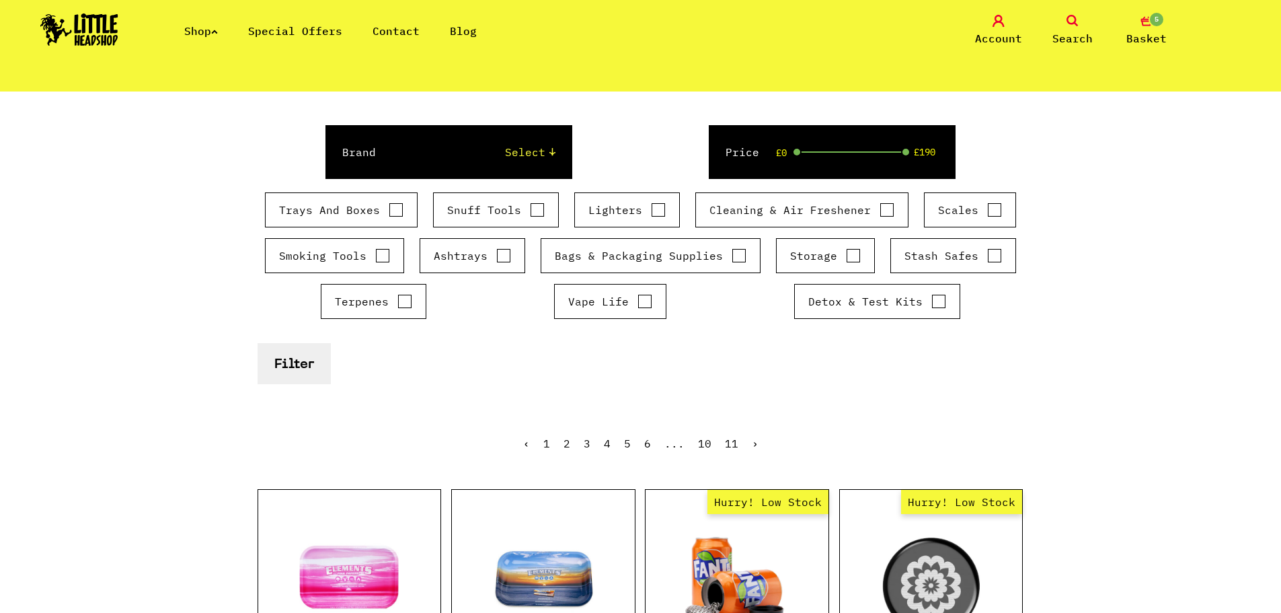
scroll to position [202, 0]
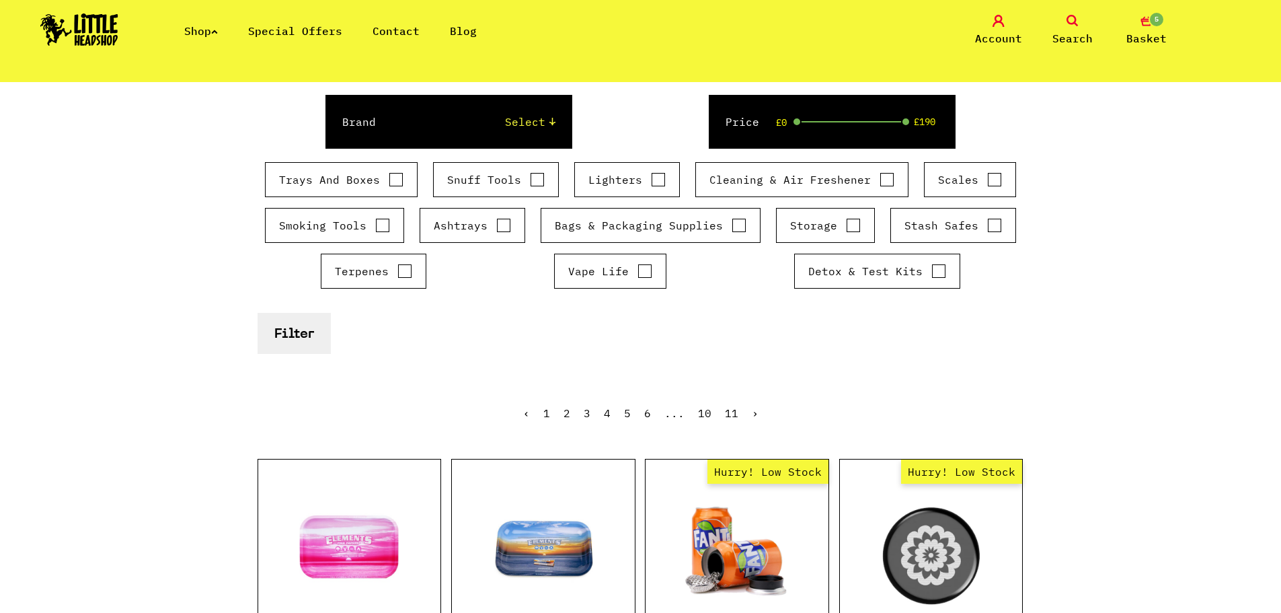
click at [380, 226] on input "Smoking Tools" at bounding box center [382, 225] width 15 height 13
checkbox input "true"
click at [395, 182] on input "Trays And Boxes" at bounding box center [396, 179] width 15 height 13
checkbox input "true"
click at [299, 328] on button "Filter" at bounding box center [294, 333] width 73 height 41
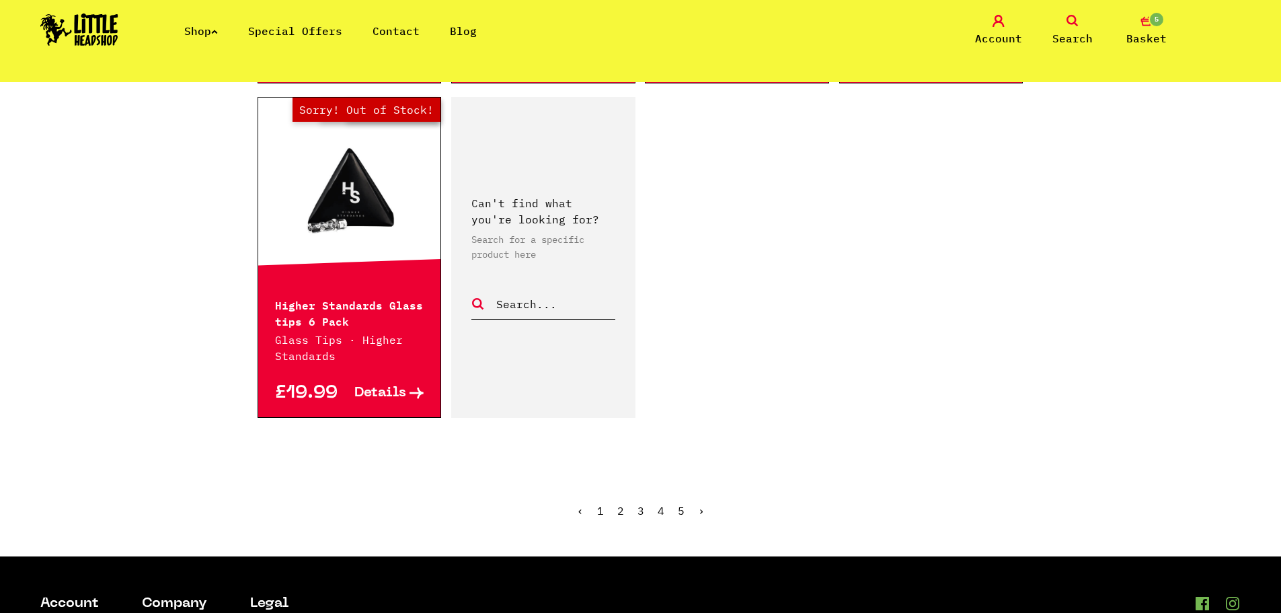
scroll to position [2287, 0]
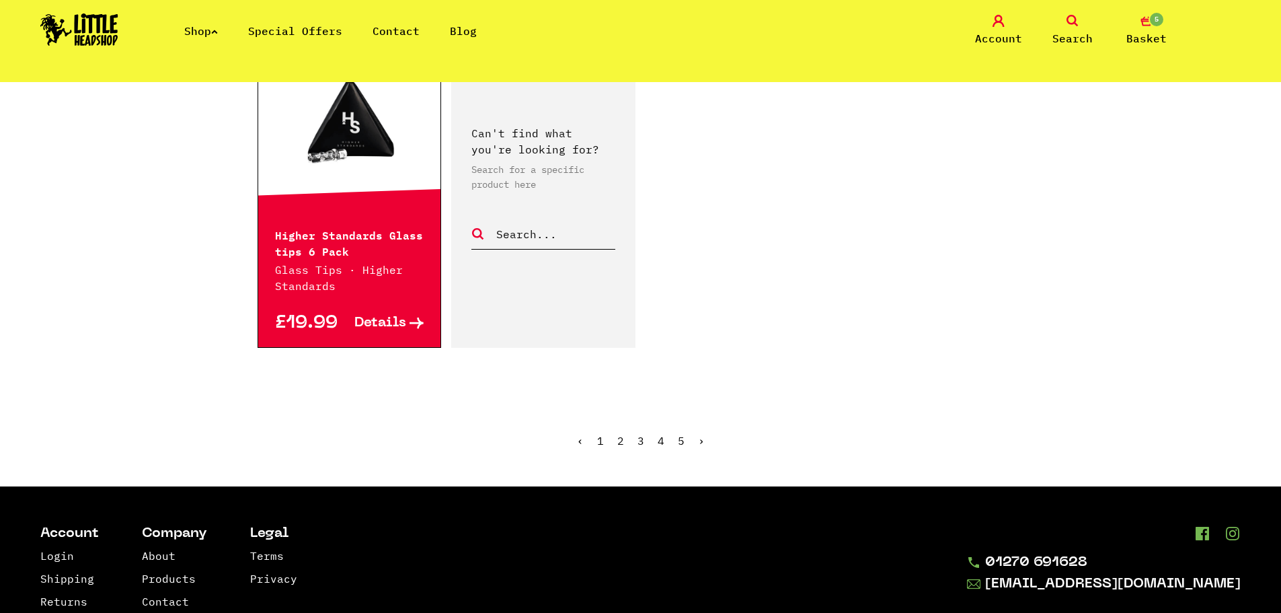
click at [700, 439] on link "›" at bounding box center [701, 440] width 7 height 13
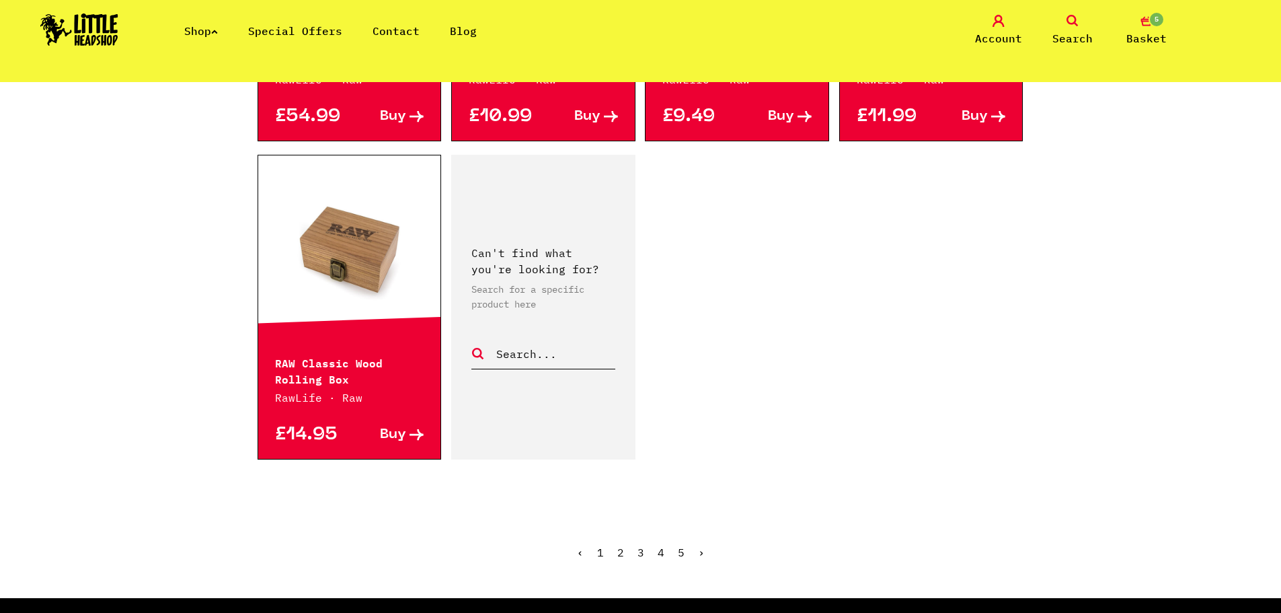
scroll to position [2220, 0]
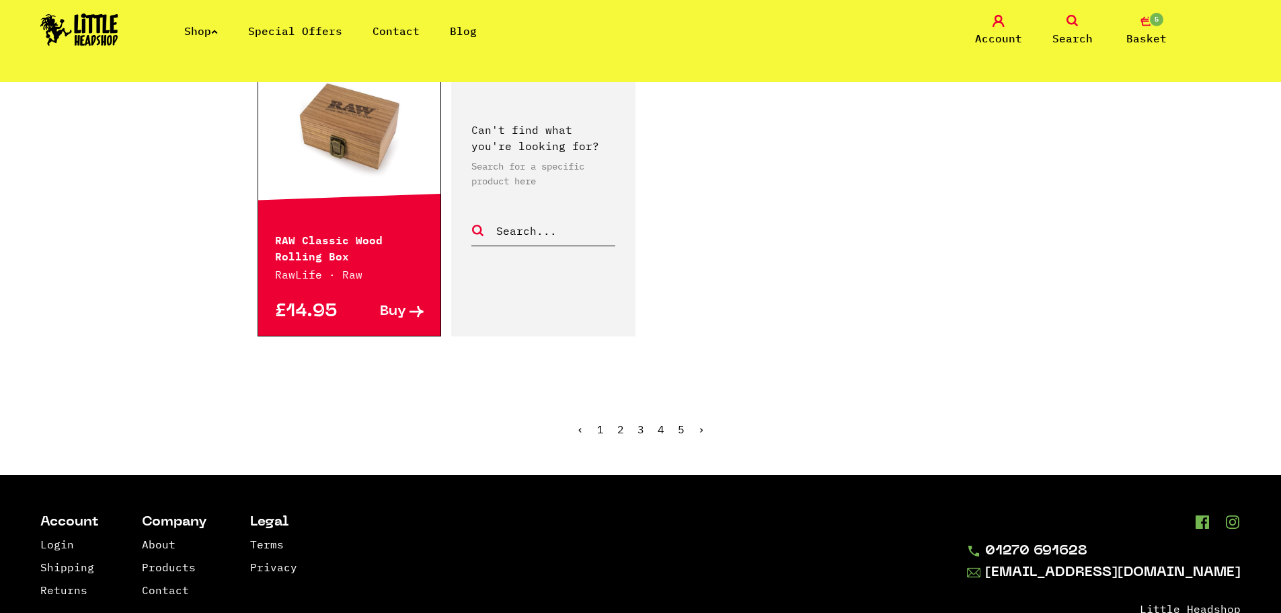
click at [699, 428] on link "›" at bounding box center [701, 428] width 7 height 13
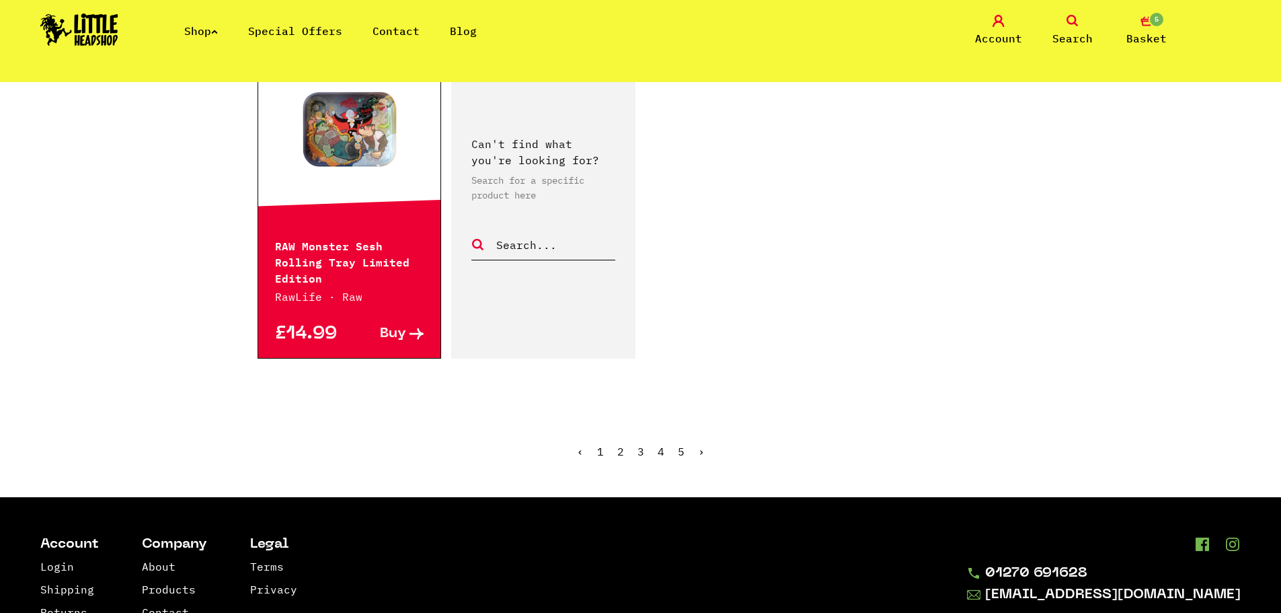
scroll to position [2354, 0]
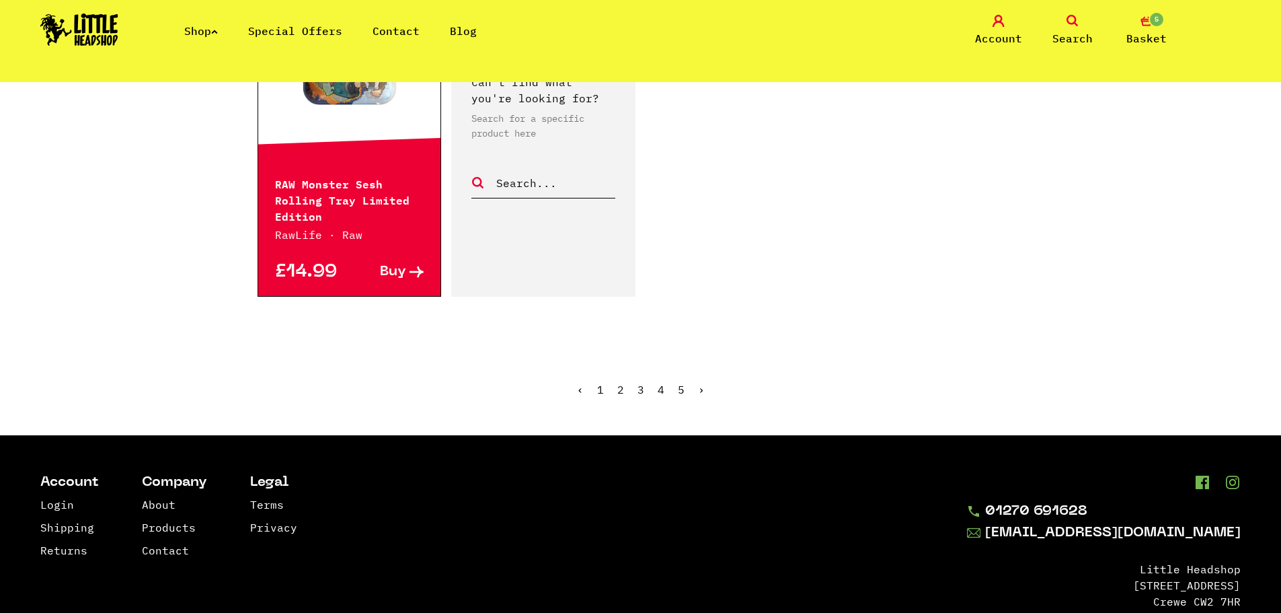
click at [701, 389] on link "›" at bounding box center [701, 389] width 7 height 13
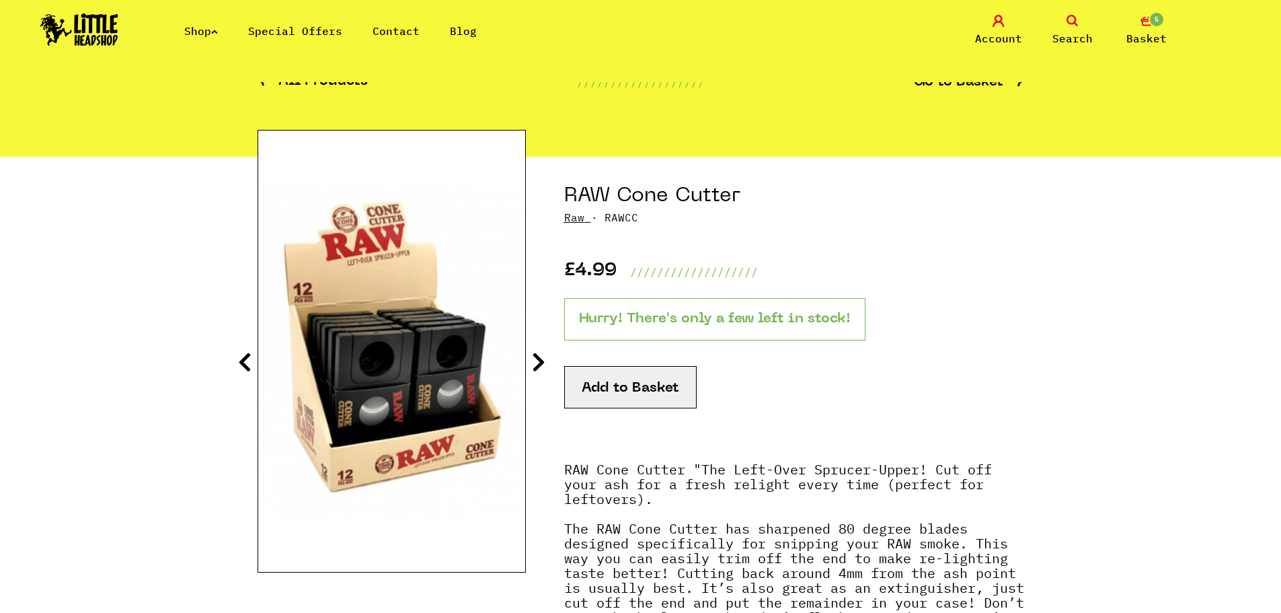
scroll to position [135, 0]
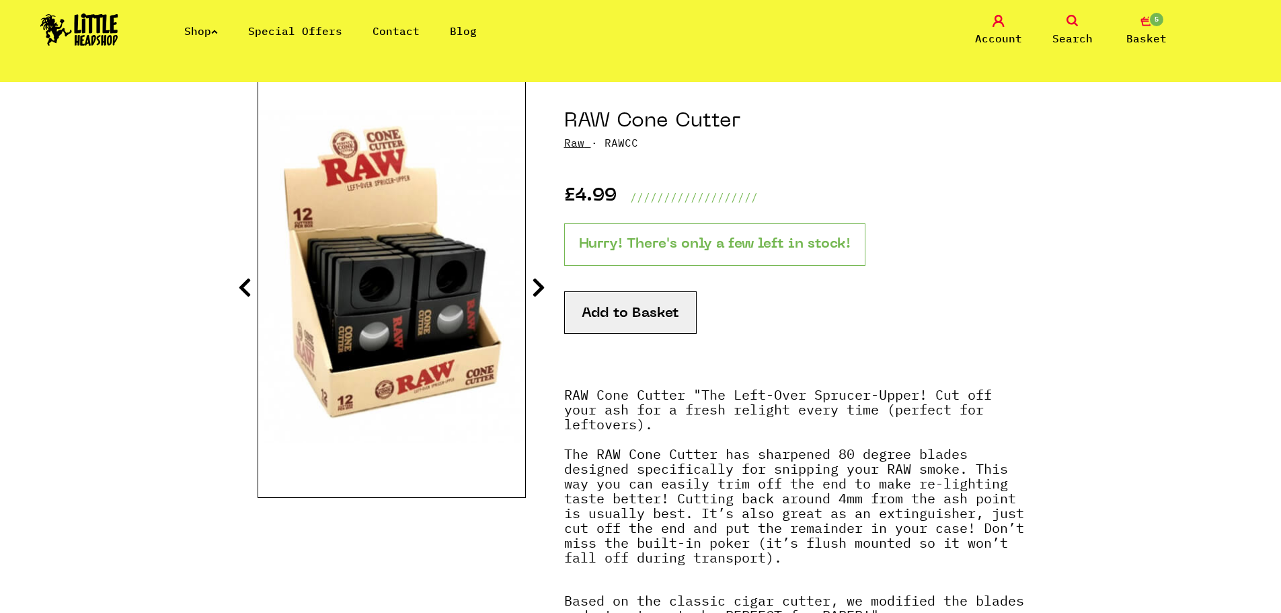
click at [541, 282] on icon at bounding box center [538, 287] width 13 height 22
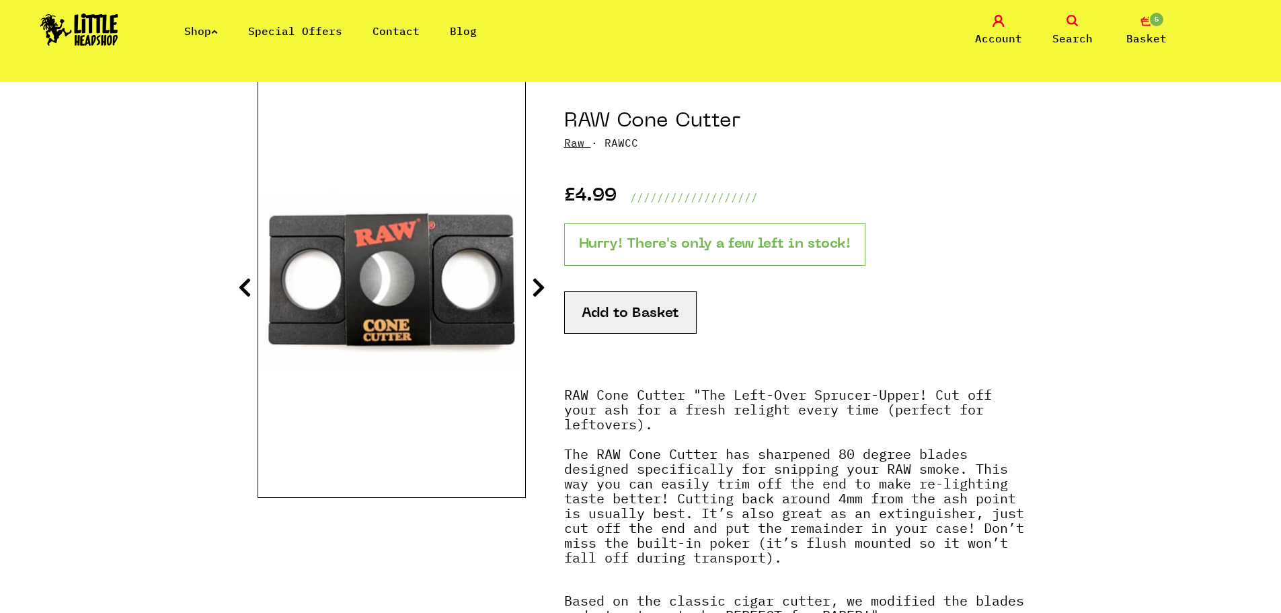
click at [541, 282] on icon at bounding box center [538, 287] width 13 height 22
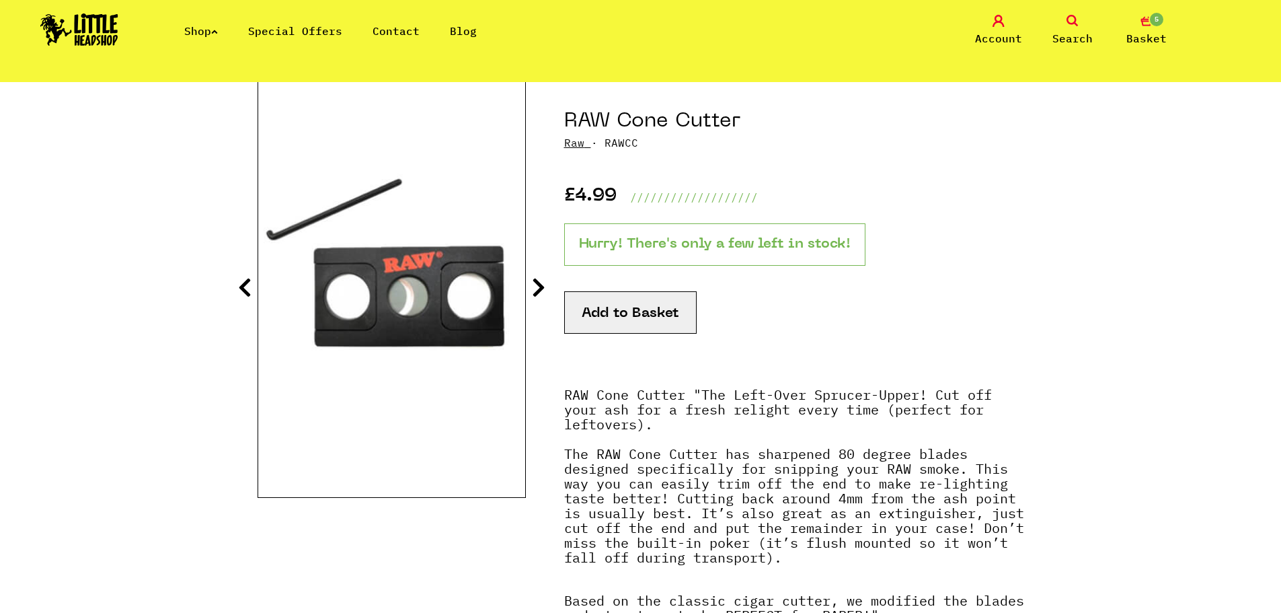
click at [541, 282] on icon at bounding box center [538, 287] width 13 height 22
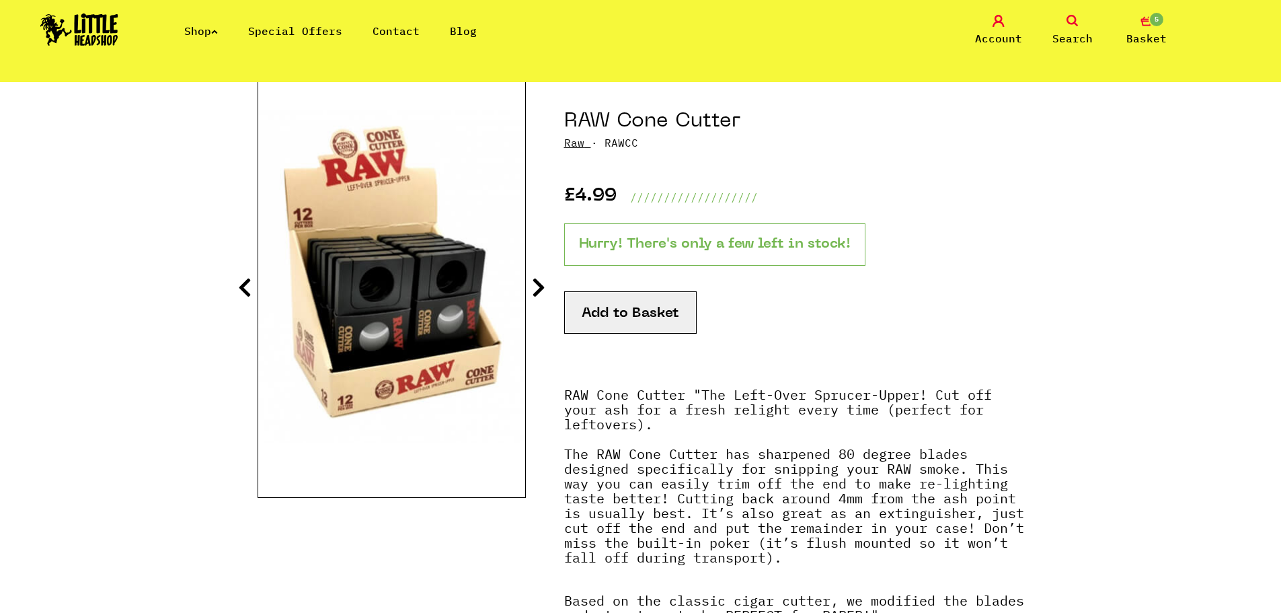
click at [541, 282] on icon at bounding box center [538, 287] width 13 height 22
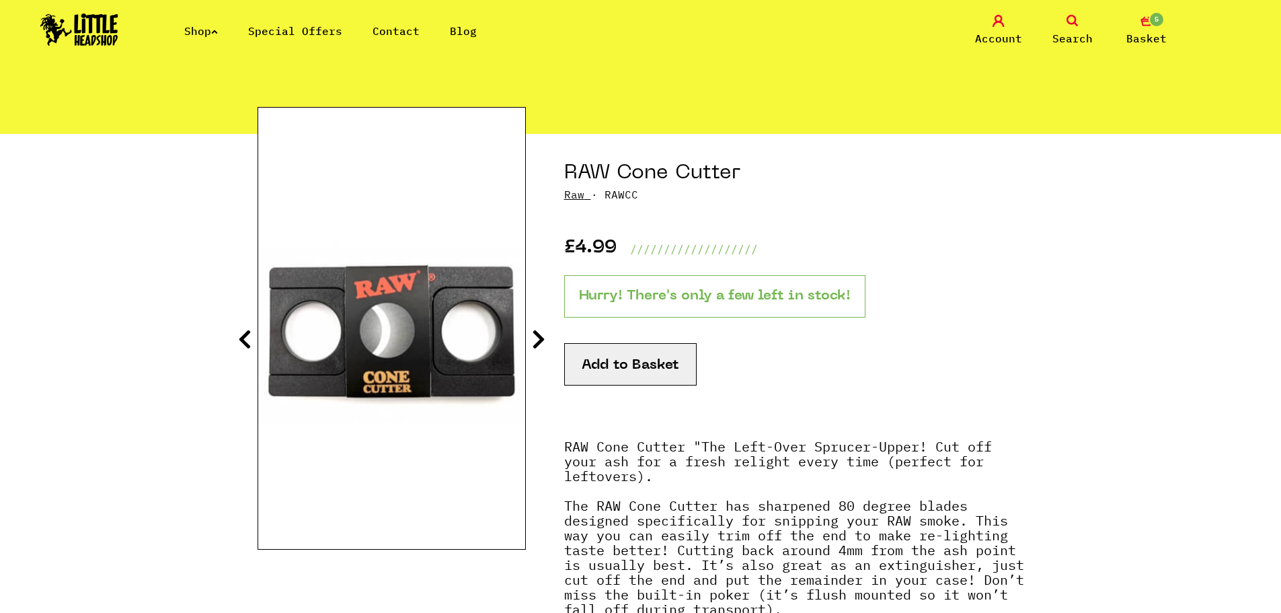
scroll to position [0, 0]
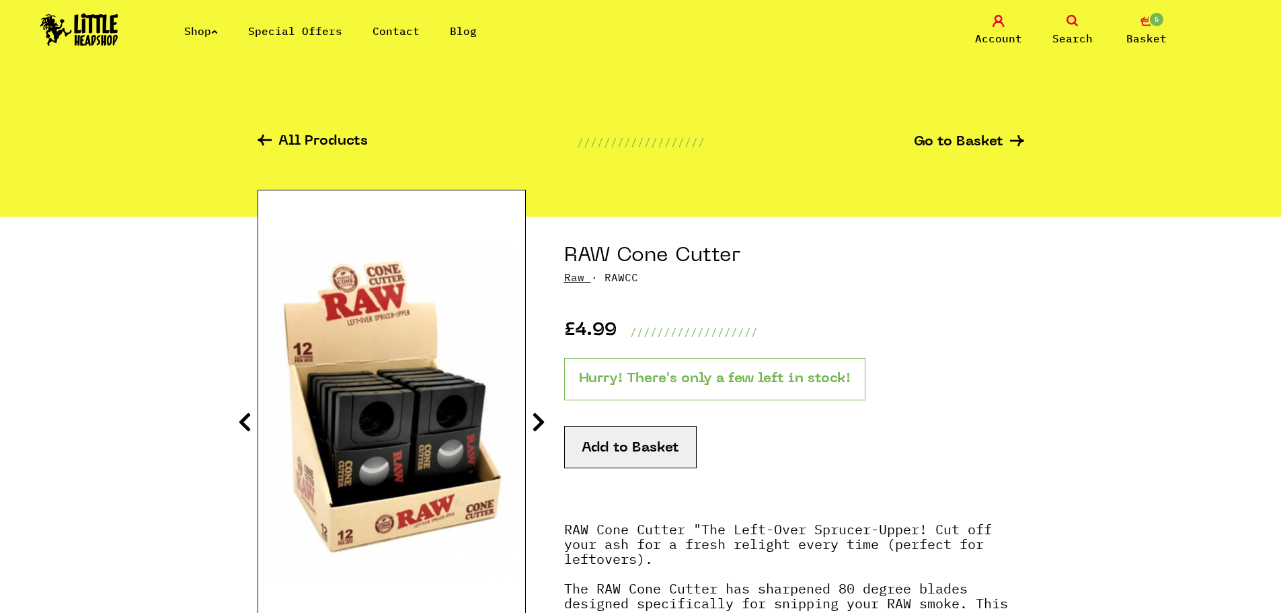
click at [652, 451] on button "Add to Basket" at bounding box center [630, 447] width 133 height 42
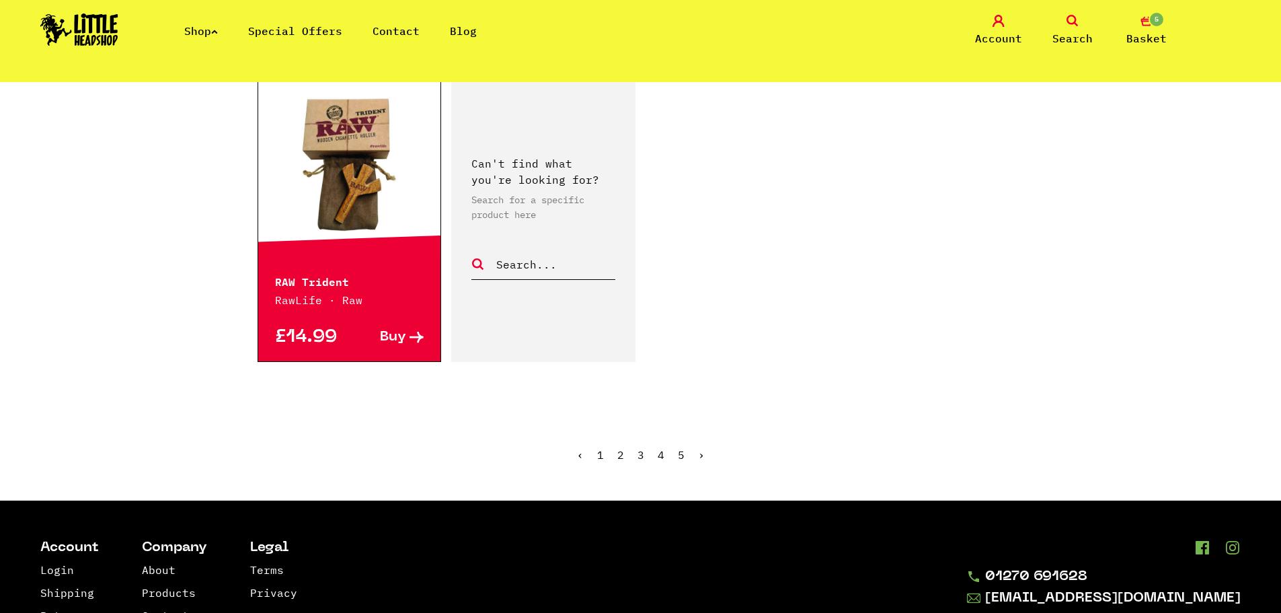
scroll to position [2287, 0]
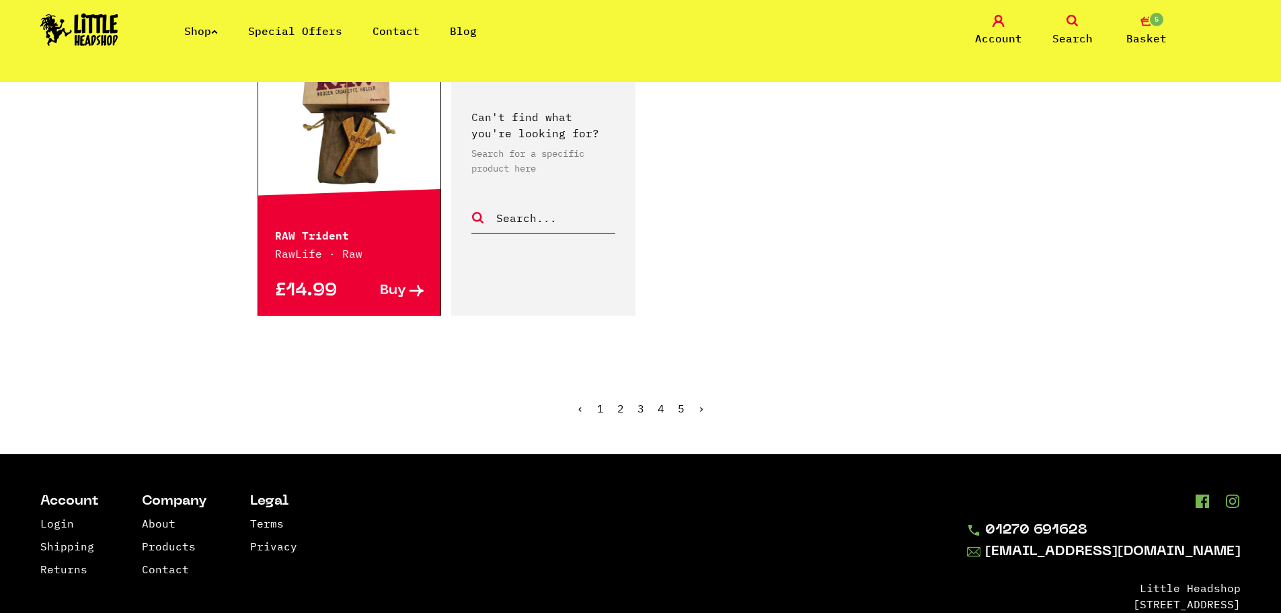
click at [698, 408] on link "›" at bounding box center [701, 408] width 7 height 13
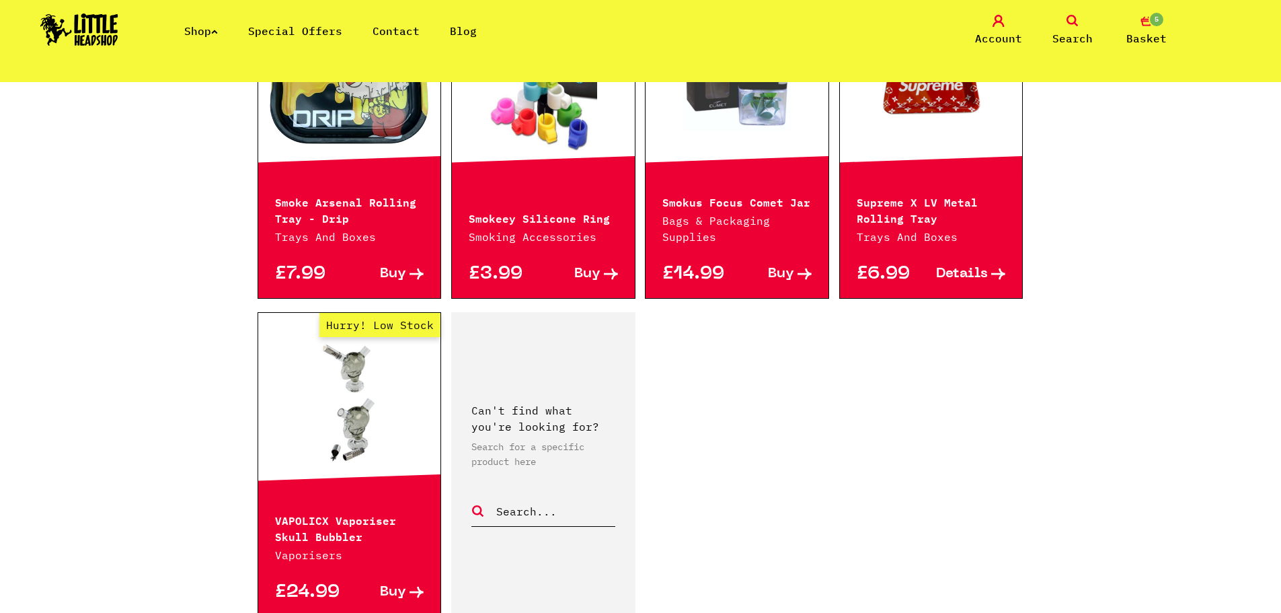
scroll to position [2354, 0]
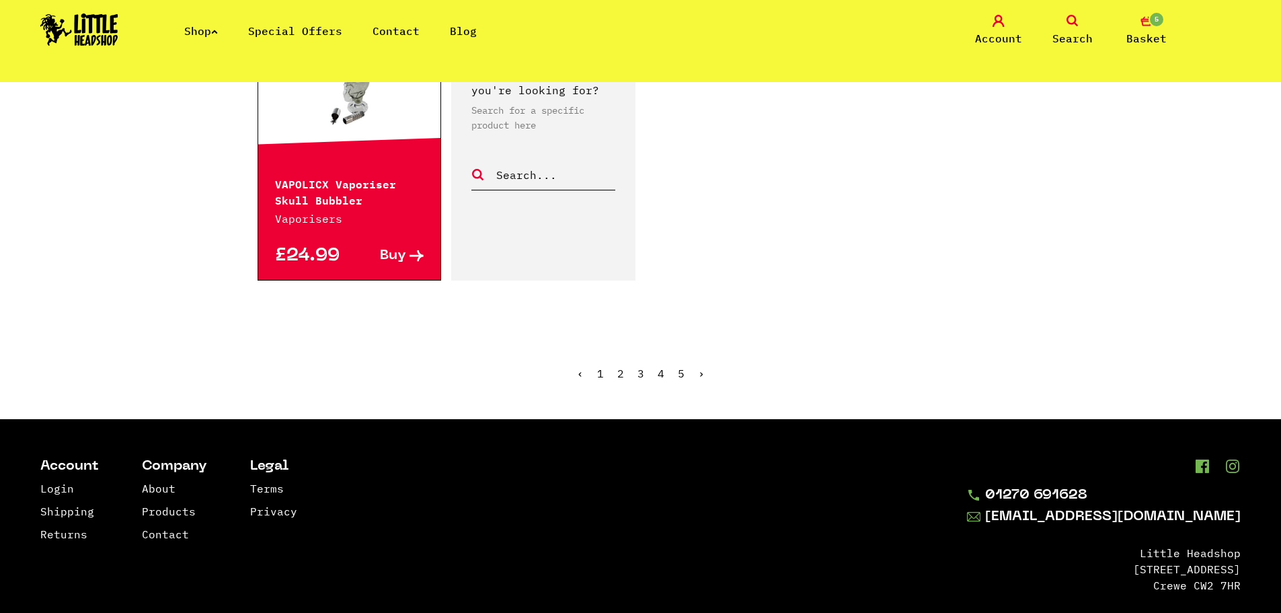
click at [699, 367] on span "›" at bounding box center [701, 373] width 7 height 13
click at [701, 367] on span "›" at bounding box center [701, 373] width 7 height 13
click at [204, 35] on link "Shop" at bounding box center [201, 30] width 34 height 13
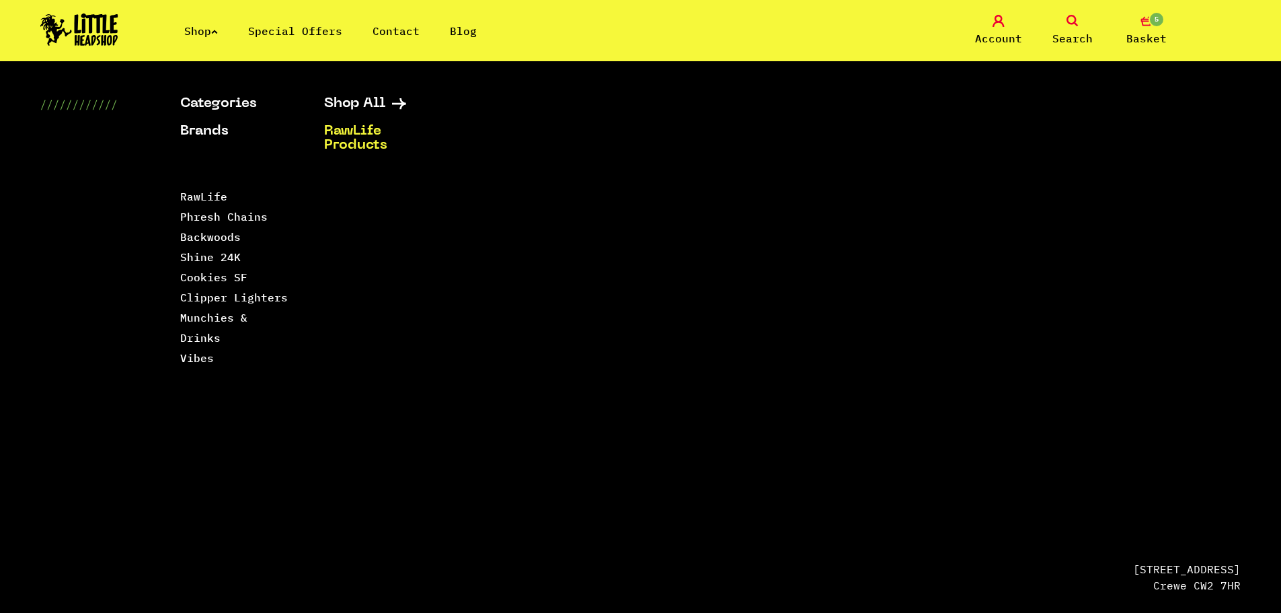
click at [1154, 26] on span "5" at bounding box center [1157, 19] width 16 height 16
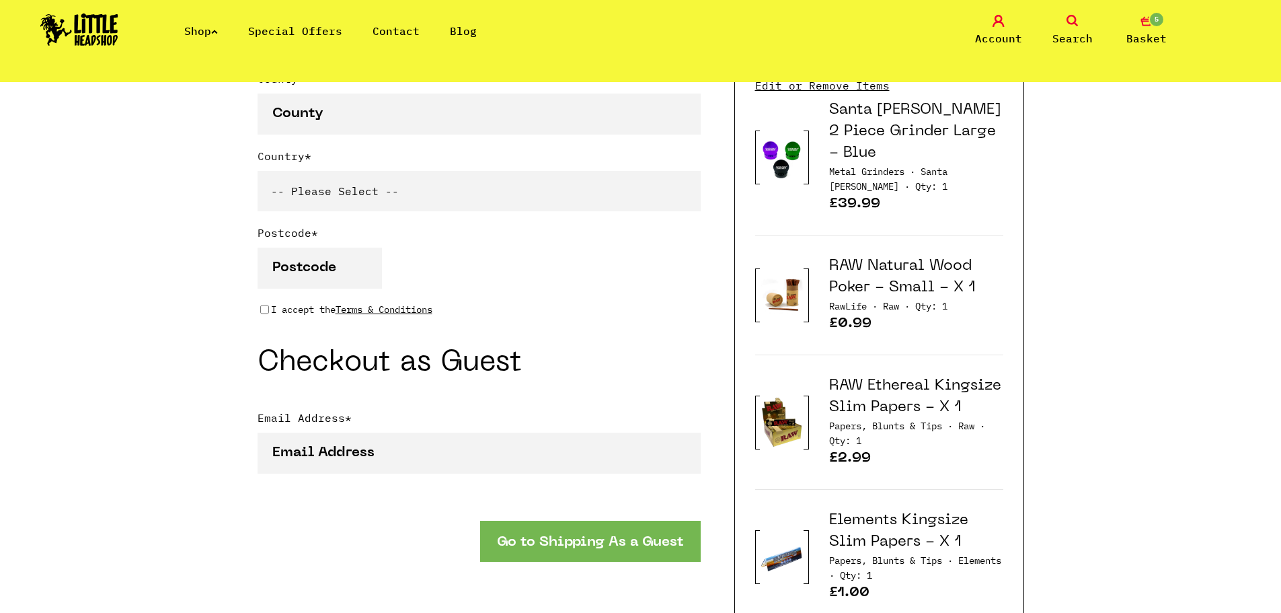
scroll to position [874, 0]
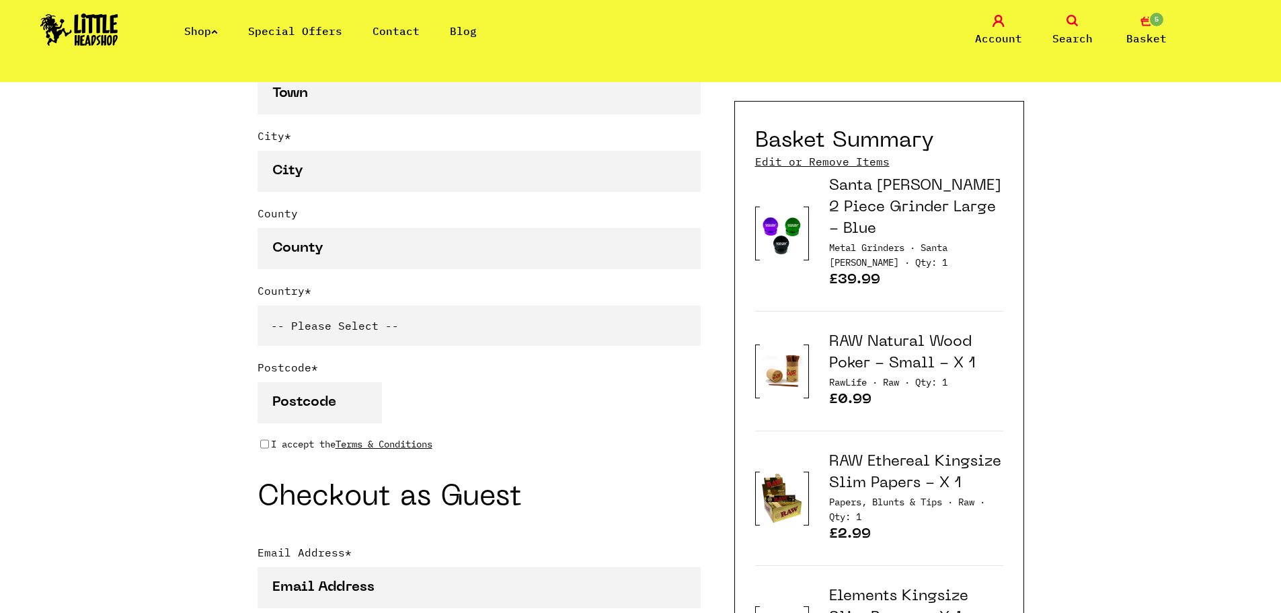
click at [287, 37] on link "Special Offers" at bounding box center [295, 30] width 94 height 13
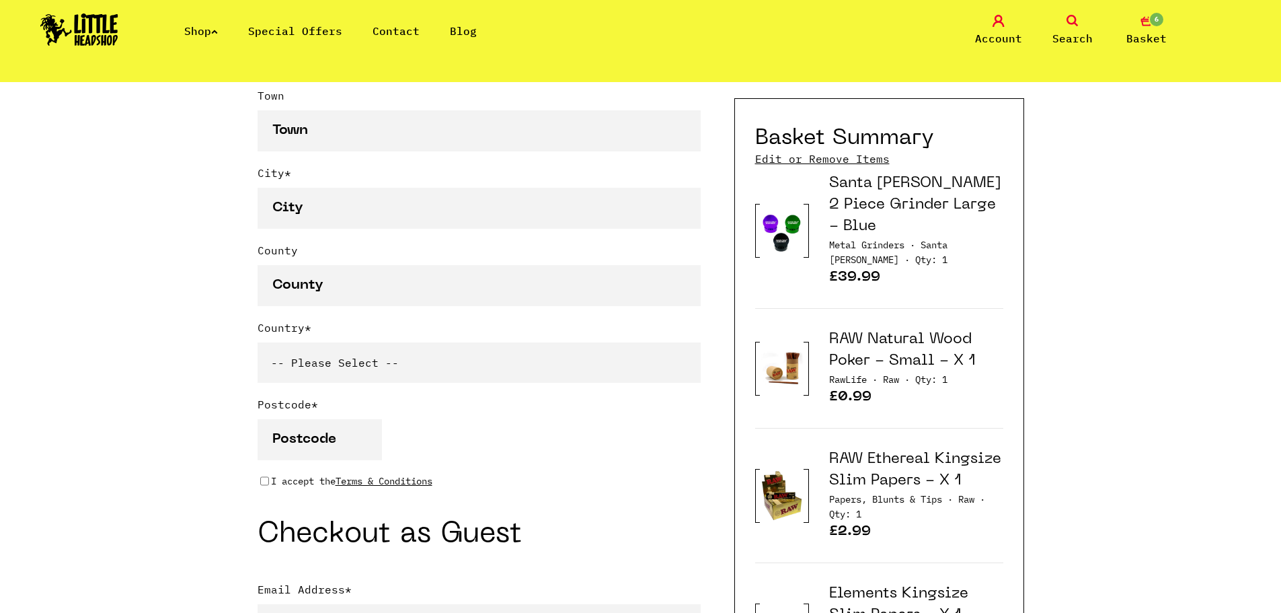
scroll to position [807, 0]
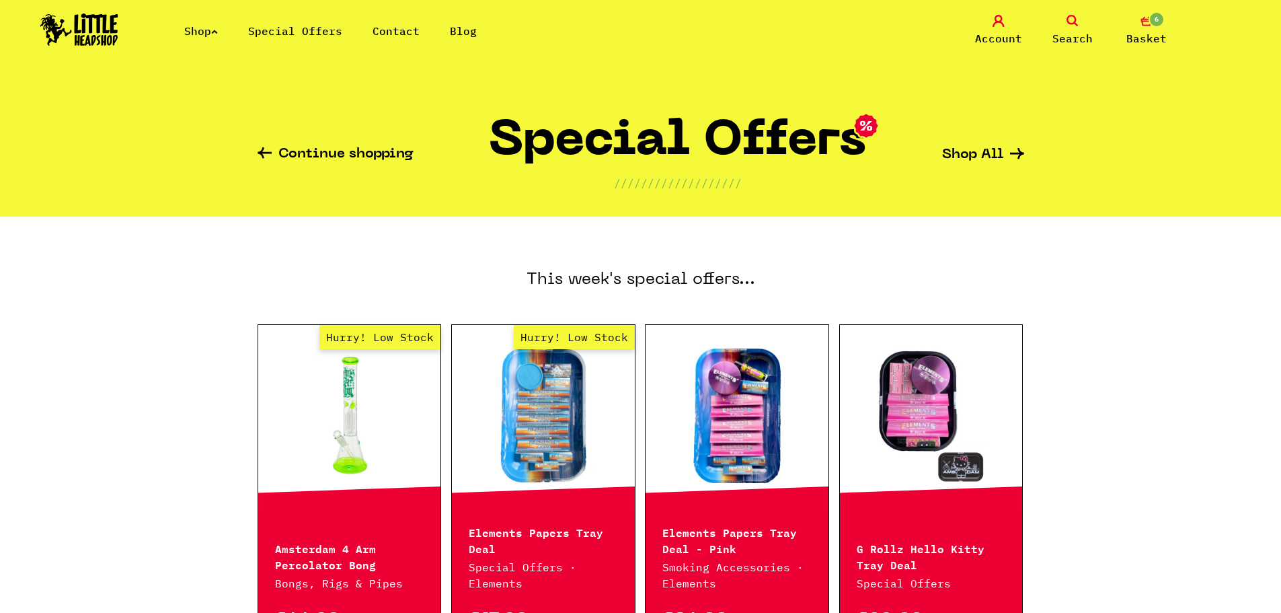
click at [217, 24] on link "Shop" at bounding box center [201, 30] width 34 height 13
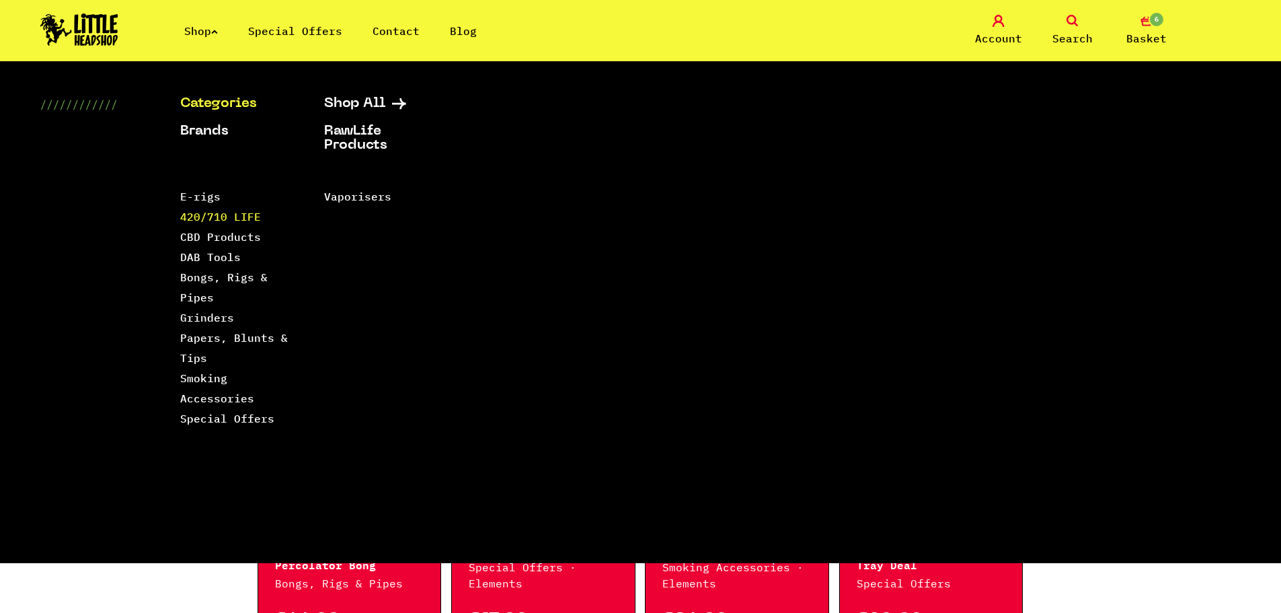
click at [188, 218] on link "420/710 LIFE" at bounding box center [220, 216] width 81 height 13
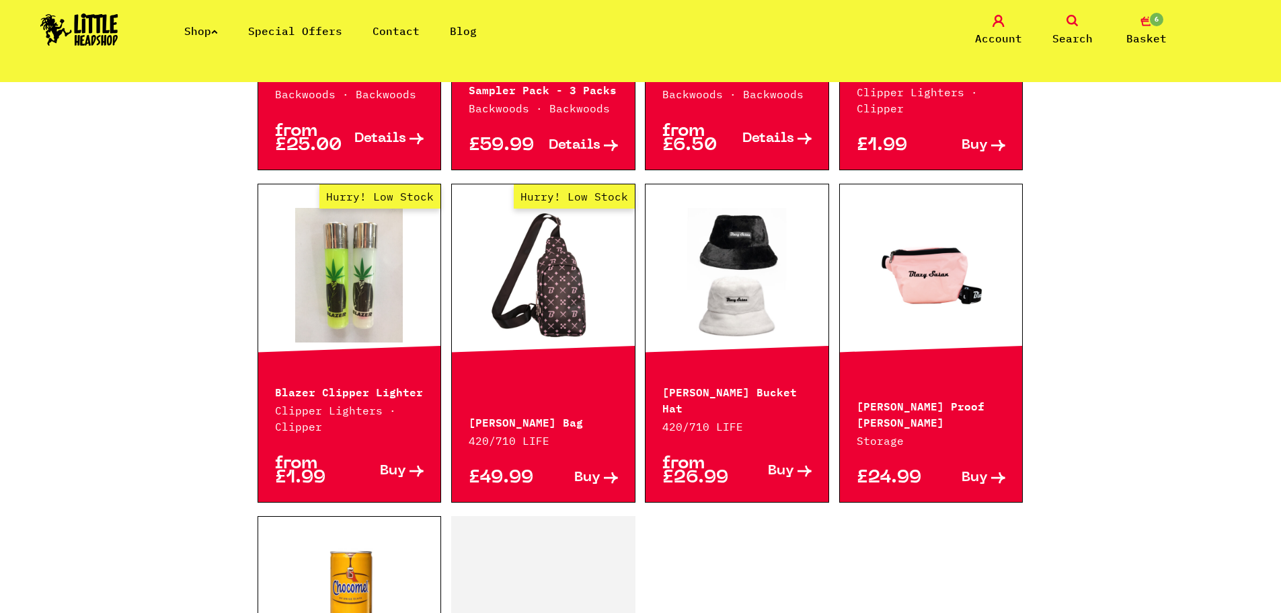
scroll to position [1749, 0]
